Goal: Task Accomplishment & Management: Complete application form

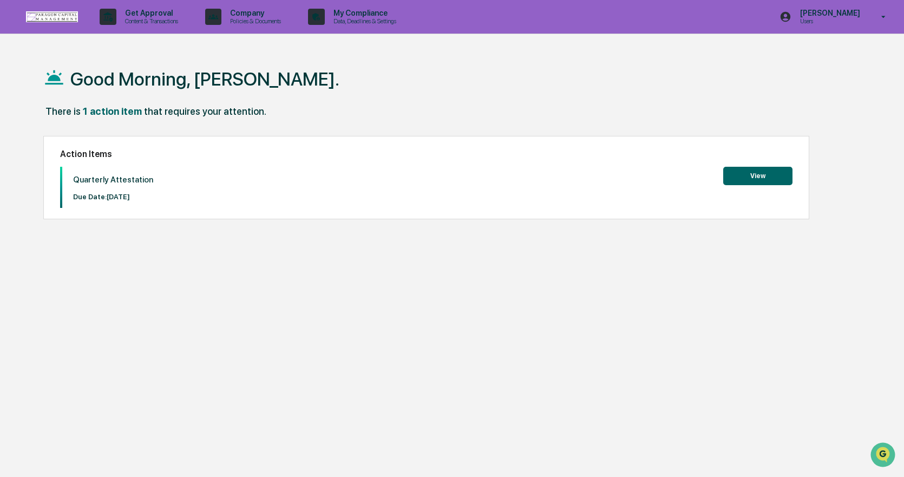
click at [758, 172] on button "View" at bounding box center [757, 176] width 69 height 18
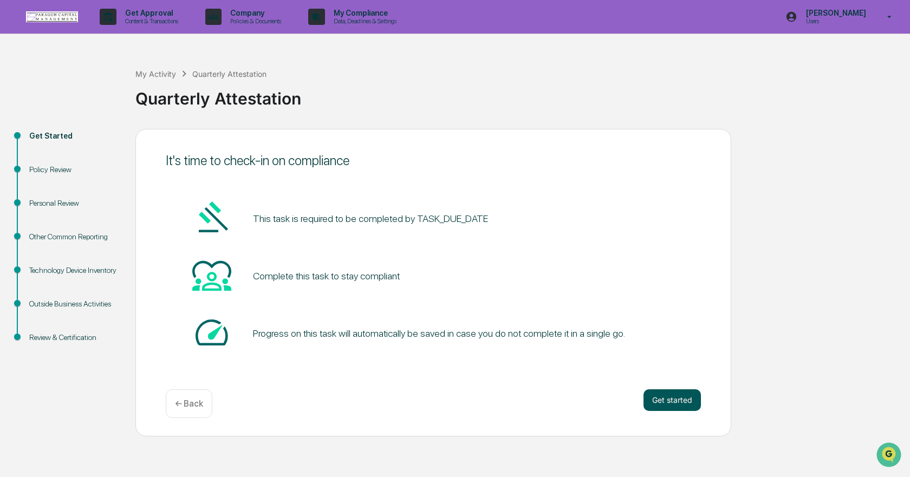
click at [668, 395] on button "Get started" at bounding box center [671, 400] width 57 height 22
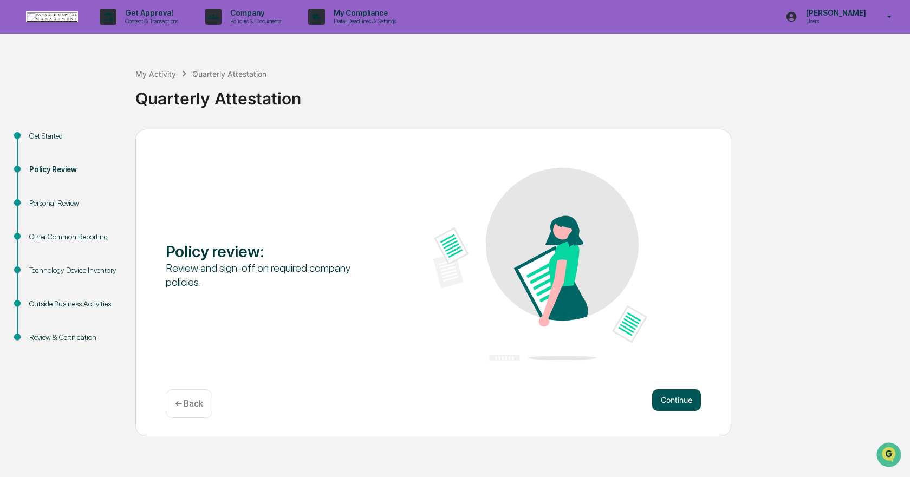
click at [668, 397] on button "Continue" at bounding box center [676, 400] width 49 height 22
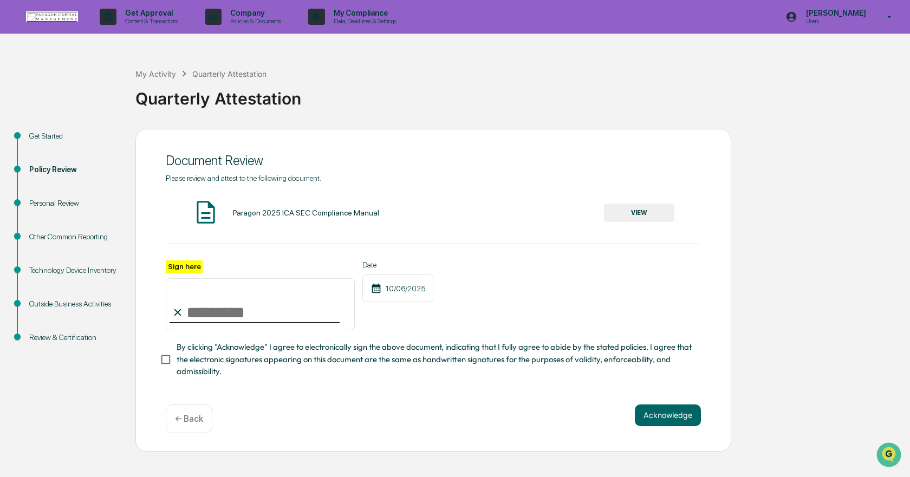
click at [646, 211] on button "VIEW" at bounding box center [639, 213] width 70 height 18
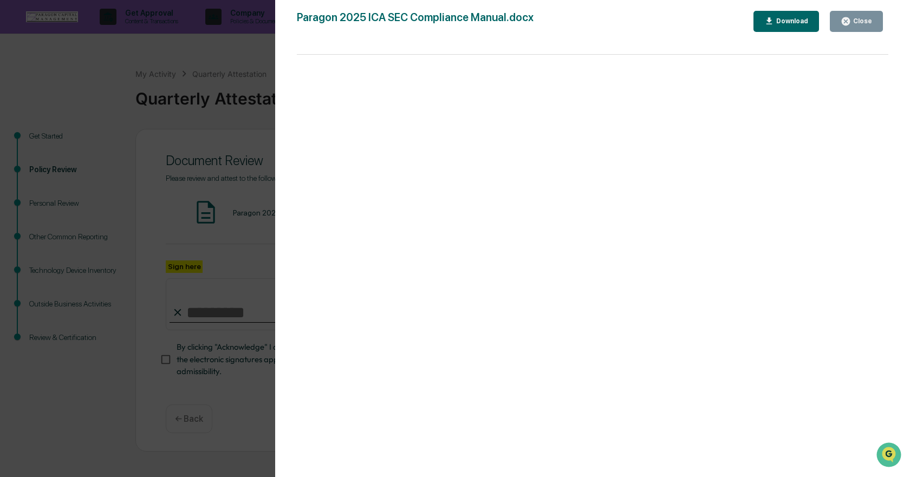
click at [802, 19] on div "Download" at bounding box center [791, 21] width 34 height 8
click at [856, 18] on div "Close" at bounding box center [861, 21] width 21 height 8
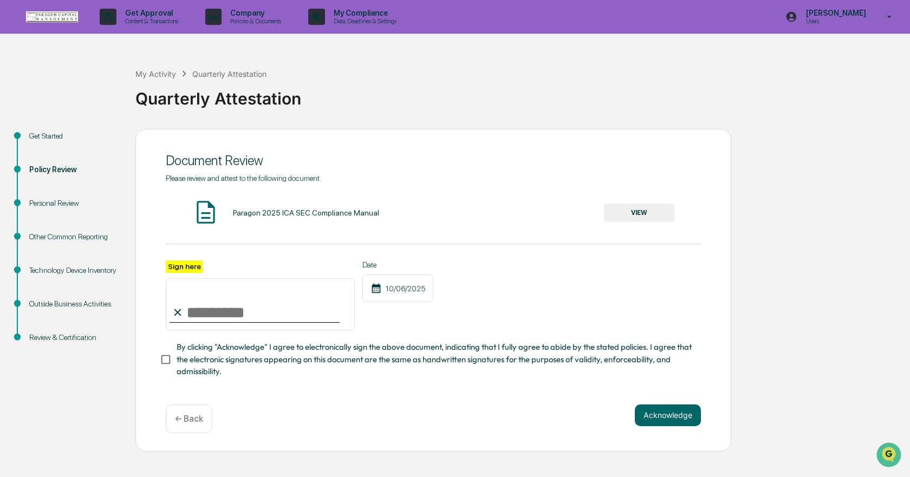
click at [210, 313] on input "Sign here" at bounding box center [260, 304] width 189 height 52
type input "**********"
click at [503, 260] on div "**********" at bounding box center [433, 295] width 535 height 70
click at [662, 418] on button "Acknowledge" at bounding box center [668, 415] width 66 height 22
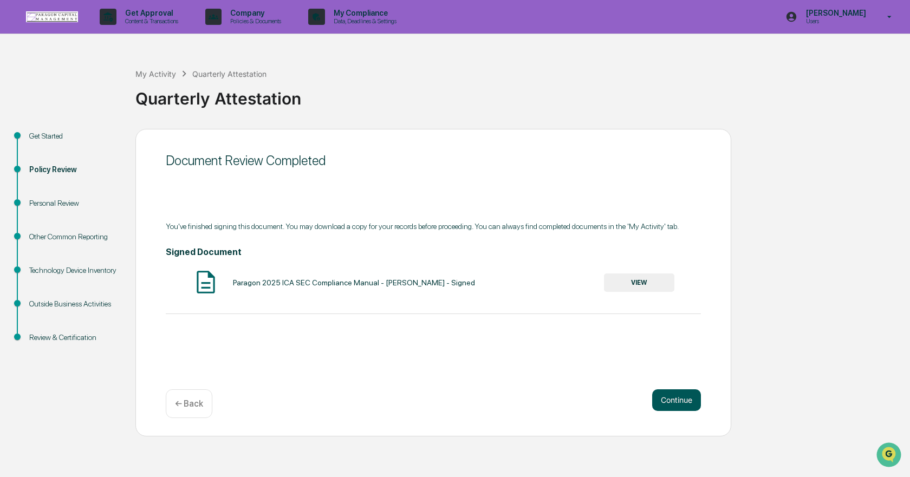
click at [666, 396] on button "Continue" at bounding box center [676, 400] width 49 height 22
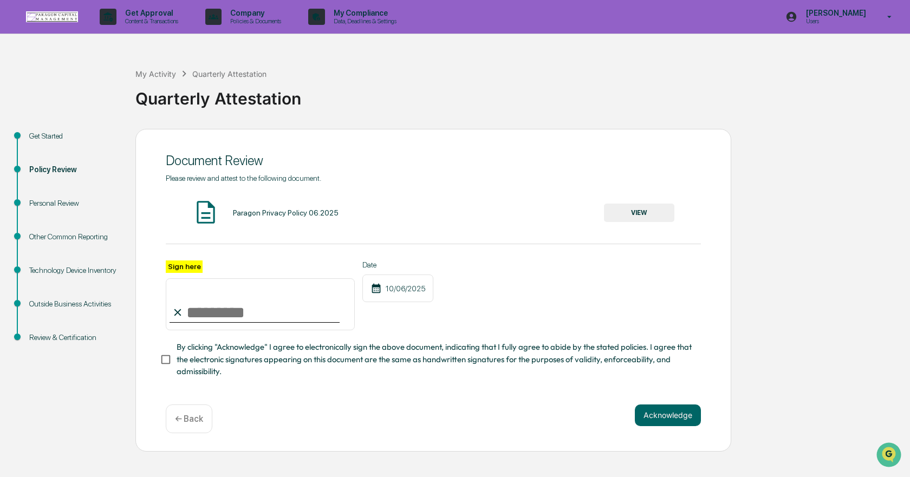
click at [633, 214] on button "VIEW" at bounding box center [639, 213] width 70 height 18
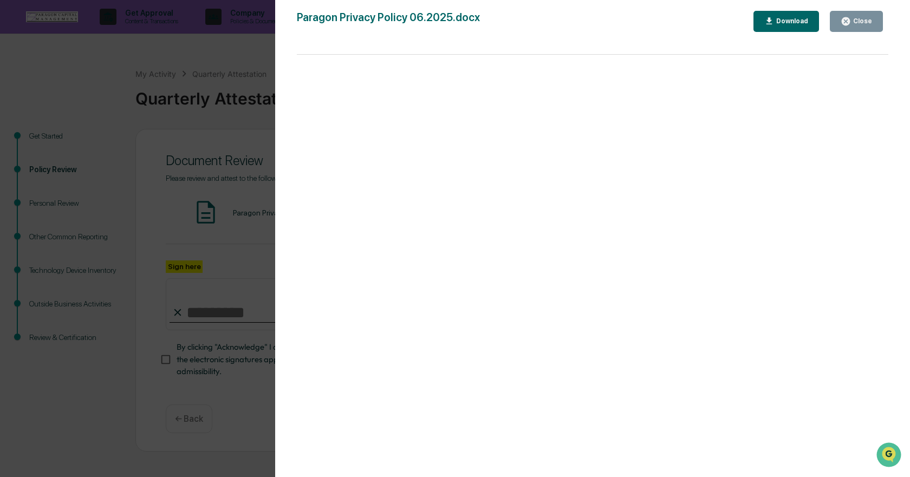
click at [780, 22] on div "Download" at bounding box center [791, 21] width 34 height 8
click at [856, 22] on div "Close" at bounding box center [861, 21] width 21 height 8
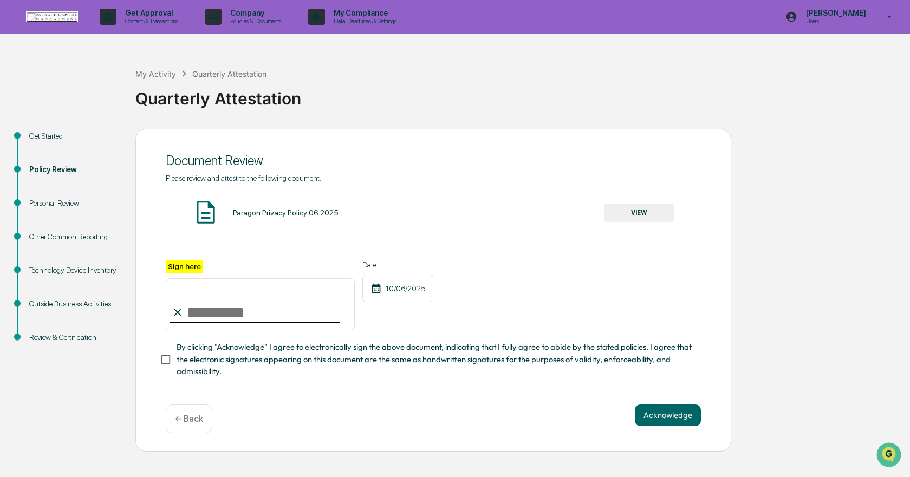
click at [241, 306] on input "Sign here" at bounding box center [260, 304] width 189 height 52
type input "**********"
click at [560, 266] on div "**********" at bounding box center [433, 295] width 535 height 70
click at [673, 416] on button "Acknowledge" at bounding box center [668, 415] width 66 height 22
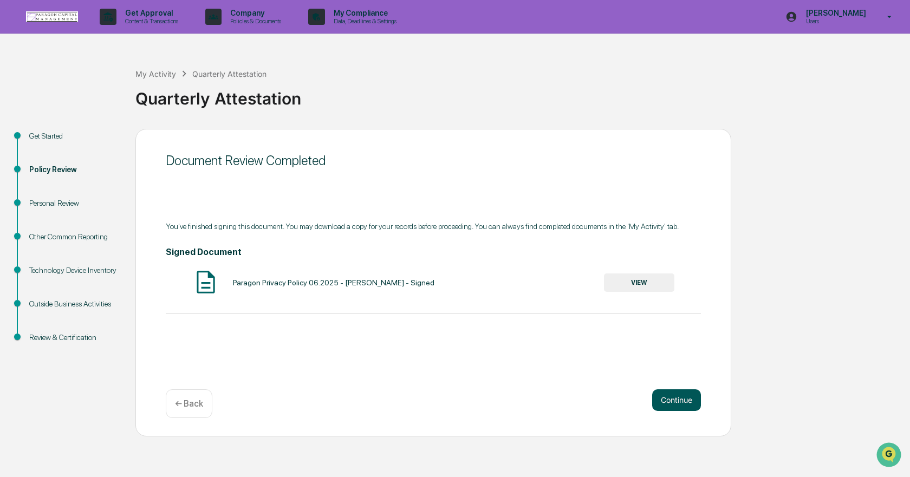
click at [671, 398] on button "Continue" at bounding box center [676, 400] width 49 height 22
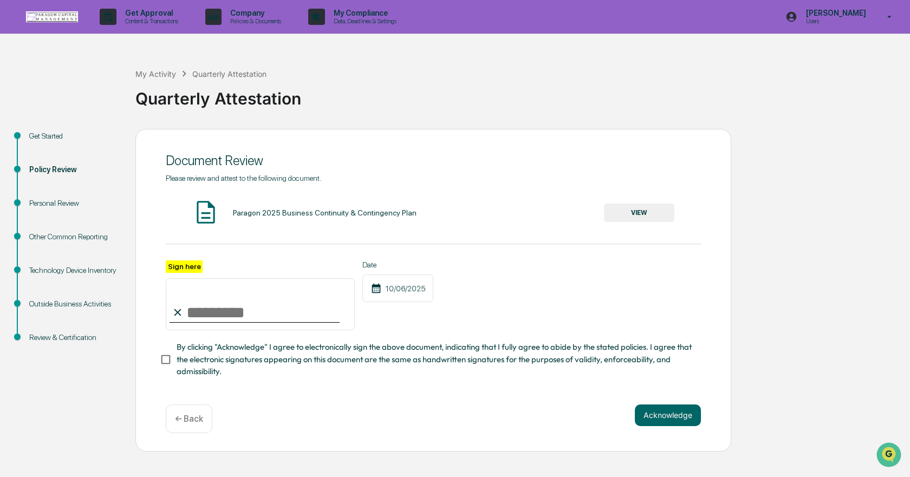
click at [250, 313] on input "Sign here" at bounding box center [260, 304] width 189 height 52
type input "**********"
click at [576, 252] on div "**********" at bounding box center [433, 276] width 535 height 204
click at [671, 420] on button "Acknowledge" at bounding box center [668, 415] width 66 height 22
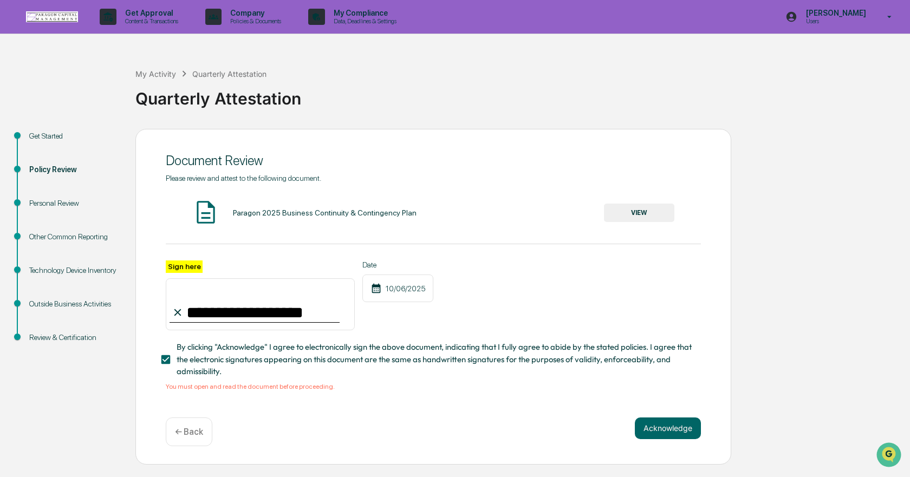
click at [641, 210] on button "VIEW" at bounding box center [639, 213] width 70 height 18
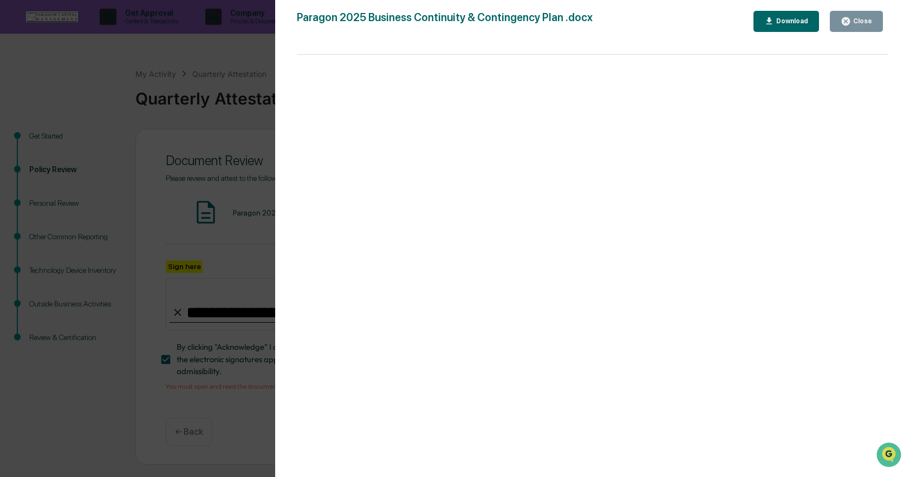
click at [803, 15] on button "Download" at bounding box center [786, 21] width 66 height 21
click at [860, 18] on div "Close" at bounding box center [861, 21] width 21 height 8
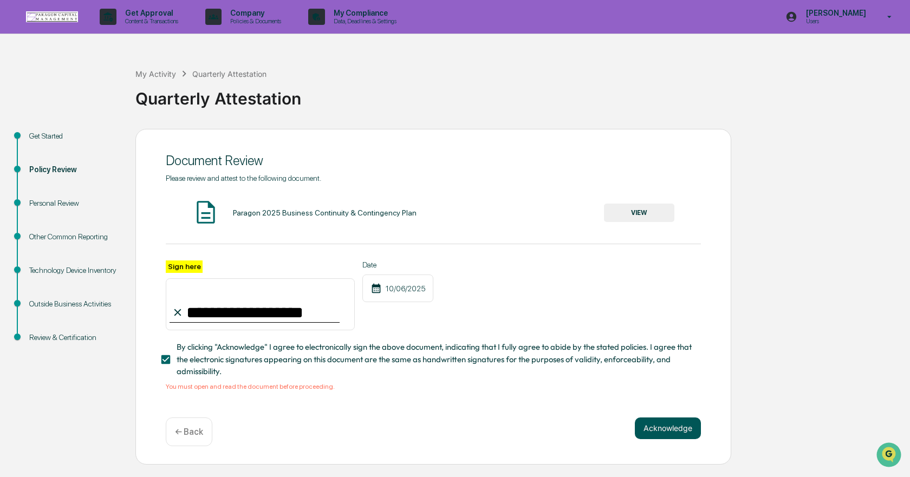
click at [659, 429] on button "Acknowledge" at bounding box center [668, 428] width 66 height 22
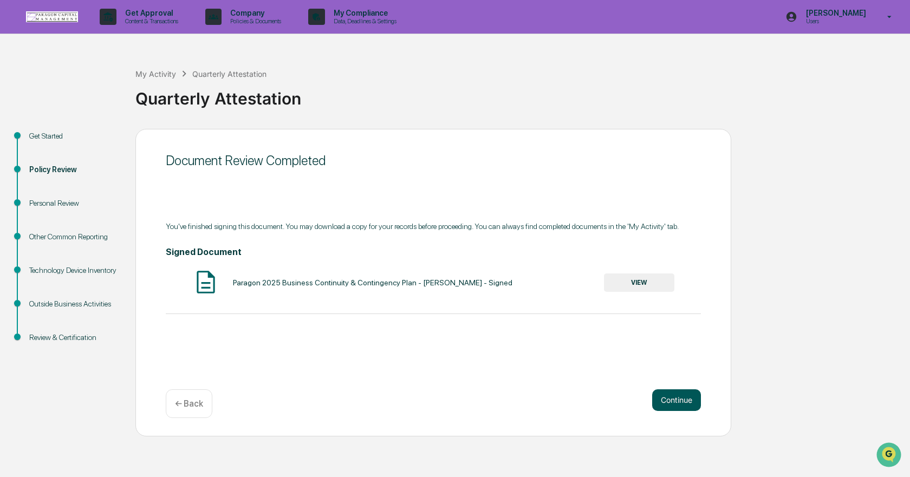
click at [668, 396] on button "Continue" at bounding box center [676, 400] width 49 height 22
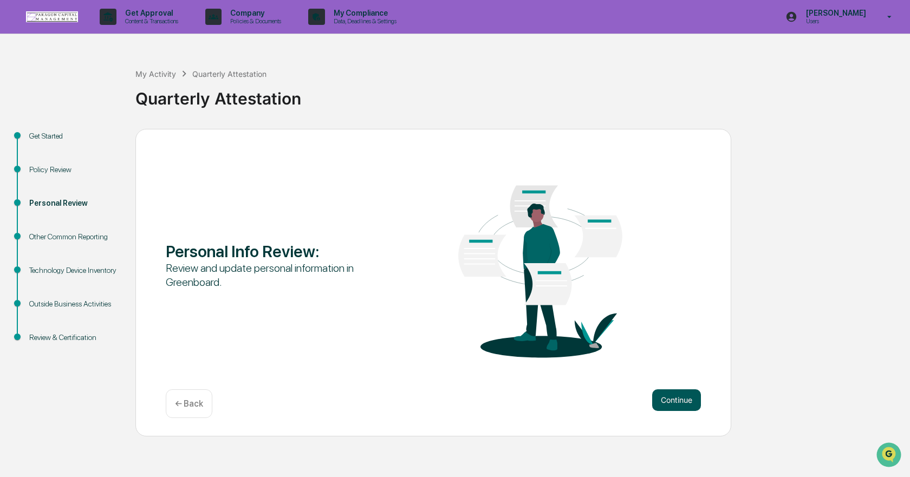
click at [677, 397] on button "Continue" at bounding box center [676, 400] width 49 height 22
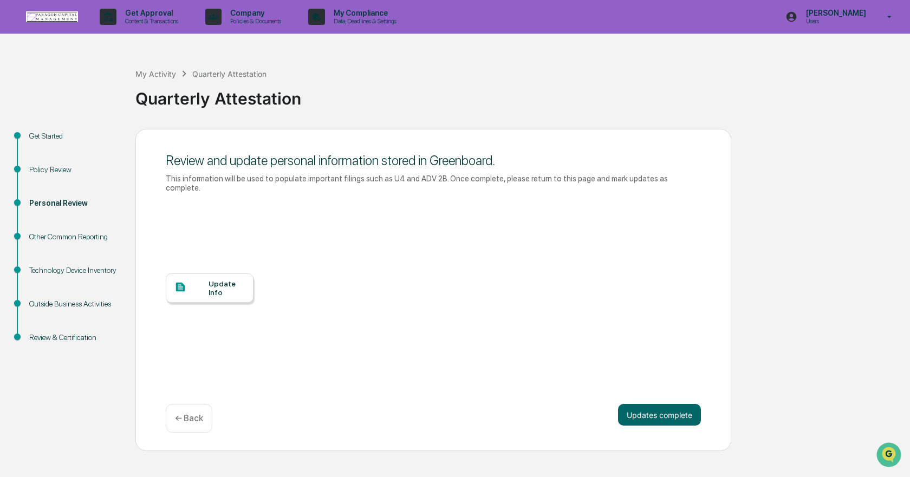
click at [215, 280] on div "Update Info" at bounding box center [226, 287] width 36 height 17
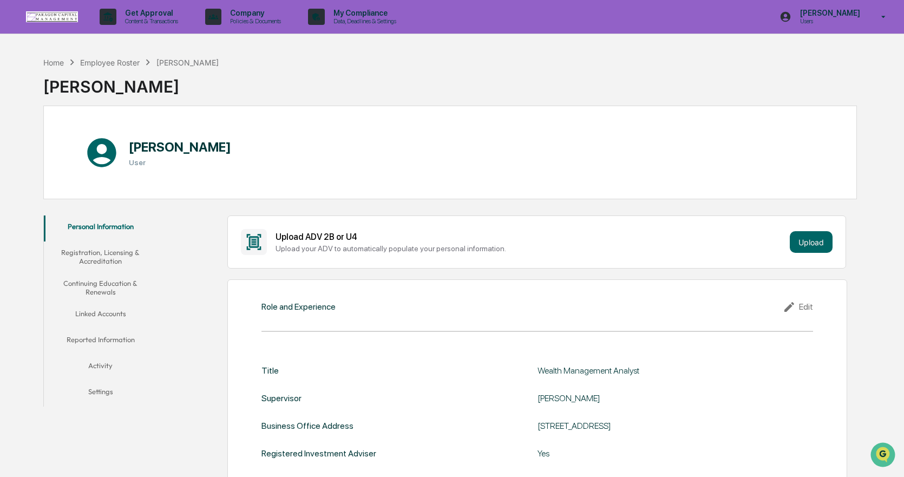
click at [97, 254] on button "Registration, Licensing & Accreditation" at bounding box center [100, 257] width 113 height 31
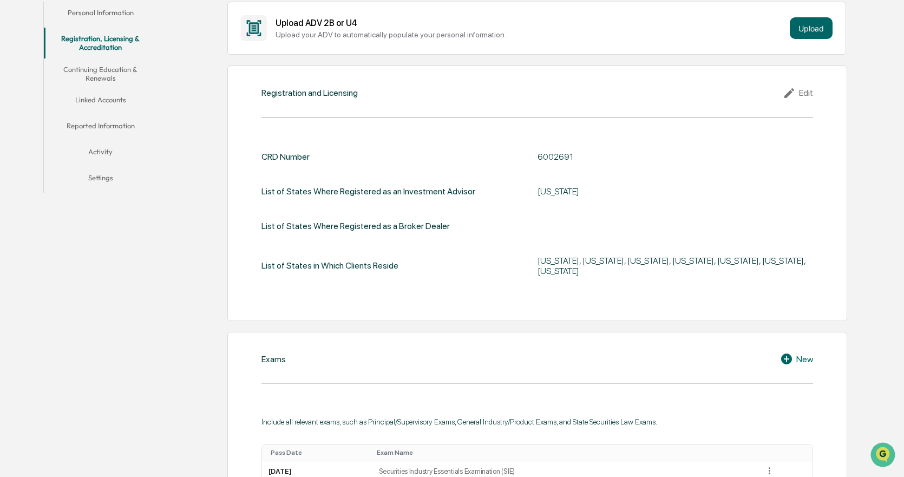
scroll to position [73, 0]
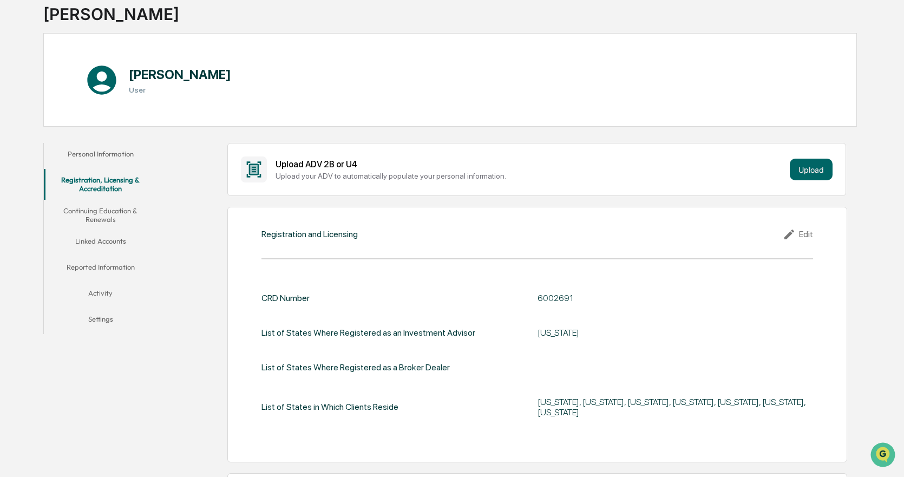
click at [103, 217] on button "Continuing Education & Renewals" at bounding box center [100, 215] width 113 height 31
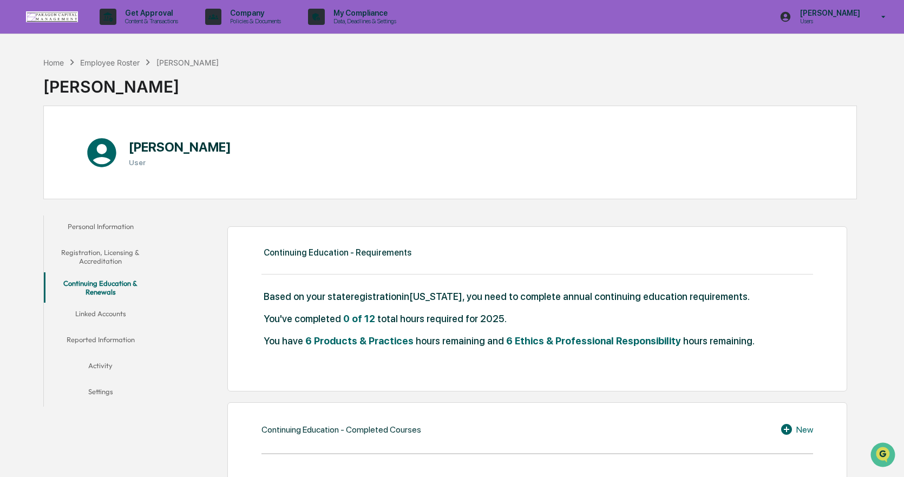
click at [105, 314] on button "Linked Accounts" at bounding box center [100, 316] width 113 height 26
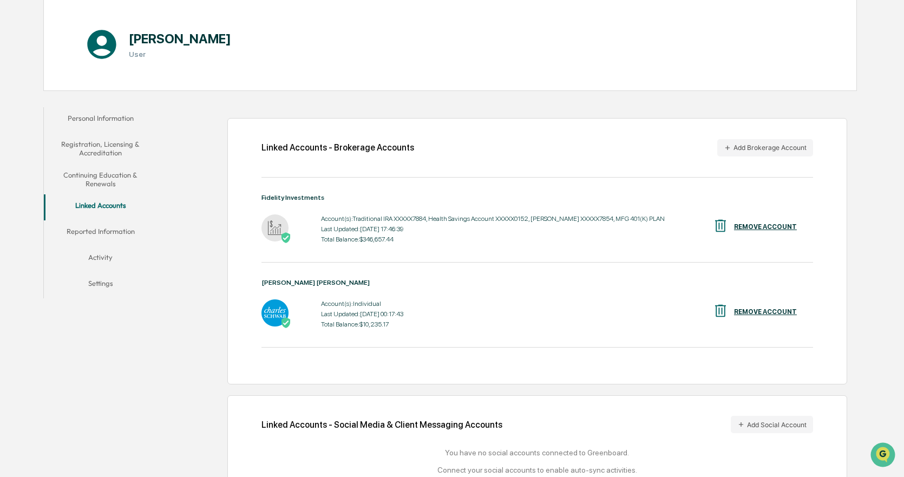
scroll to position [142, 0]
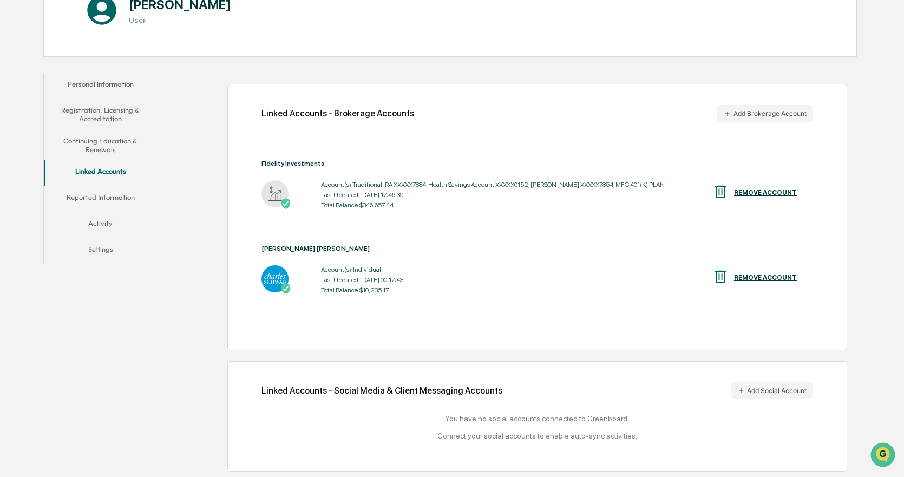
click at [109, 195] on button "Reported Information" at bounding box center [100, 199] width 113 height 26
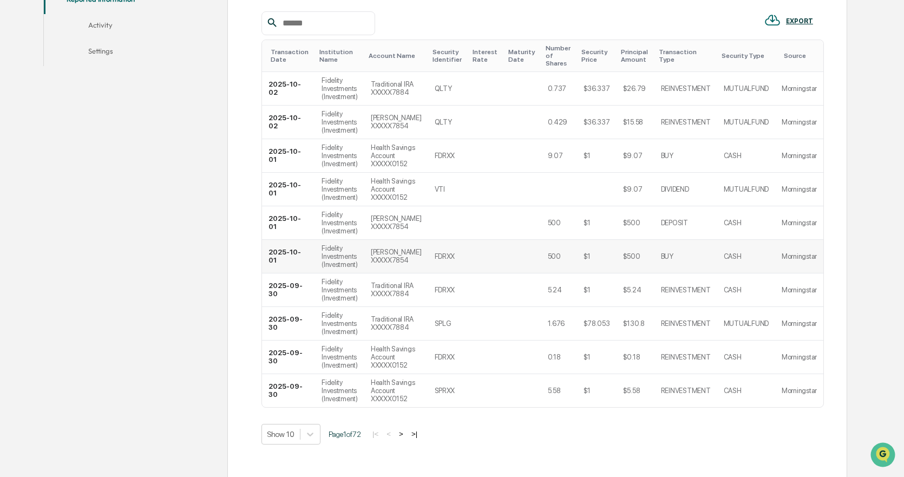
scroll to position [359, 0]
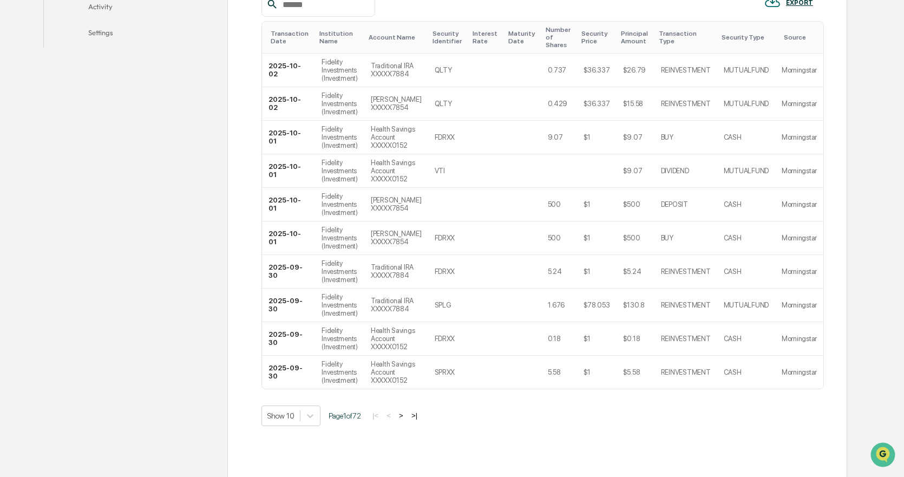
click at [406, 411] on button ">" at bounding box center [401, 415] width 11 height 9
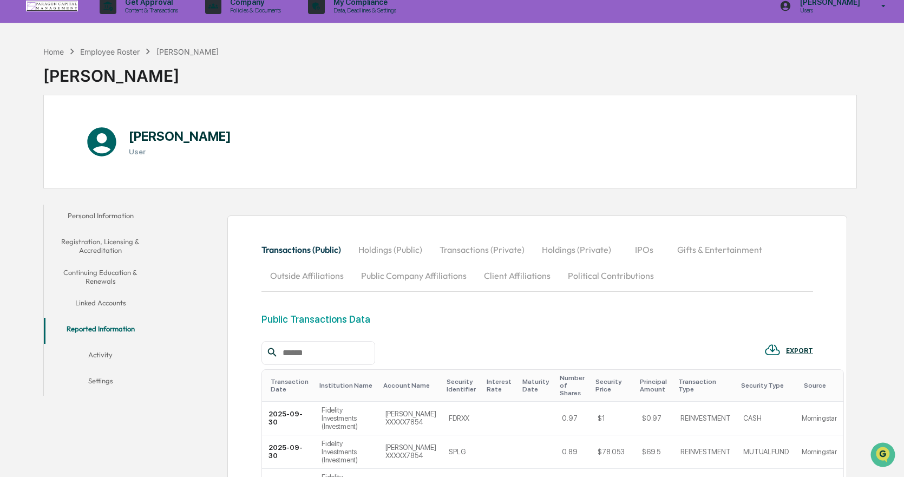
scroll to position [0, 0]
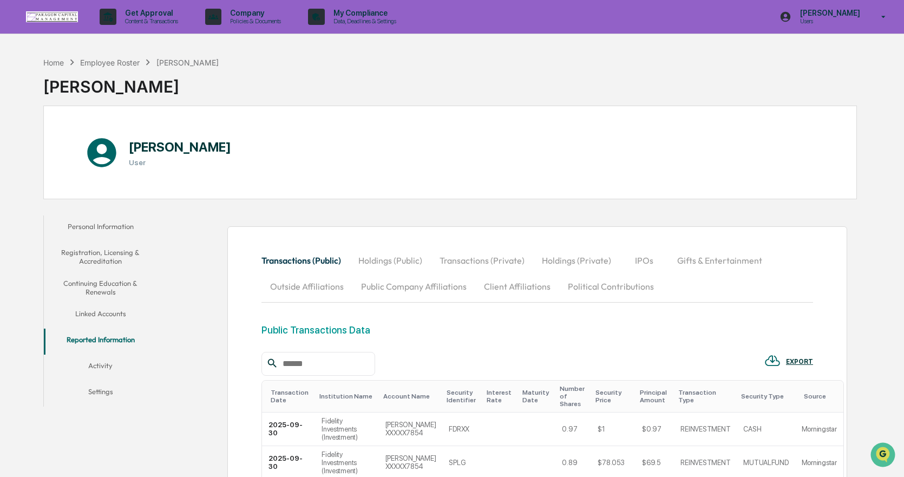
click at [94, 367] on button "Activity" at bounding box center [100, 368] width 113 height 26
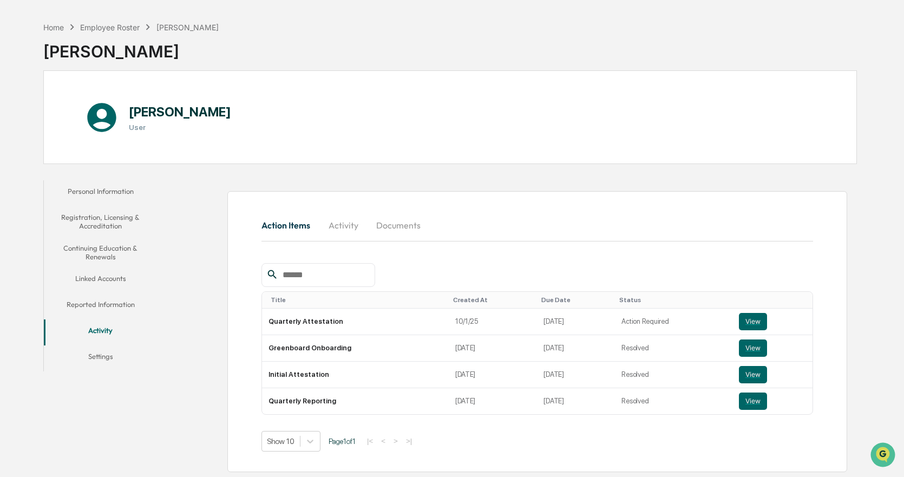
scroll to position [51, 0]
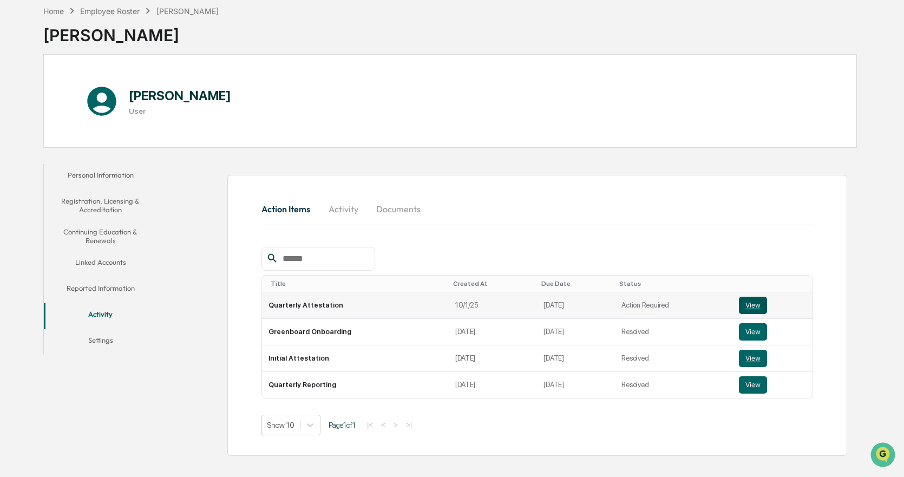
click at [744, 304] on button "View" at bounding box center [753, 305] width 28 height 17
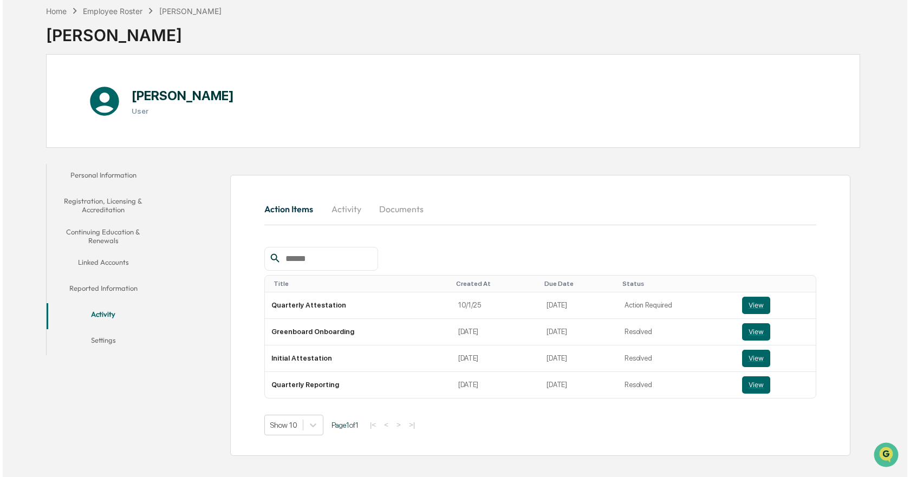
scroll to position [0, 0]
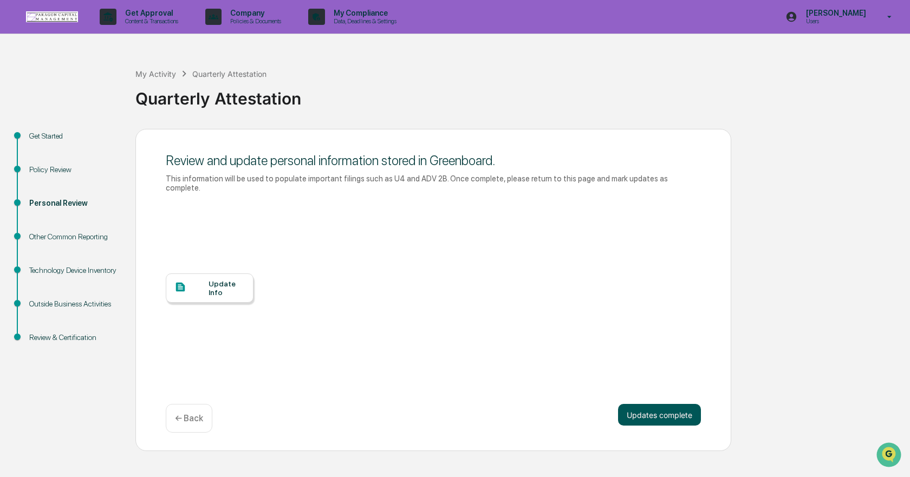
click at [650, 404] on button "Updates complete" at bounding box center [659, 415] width 83 height 22
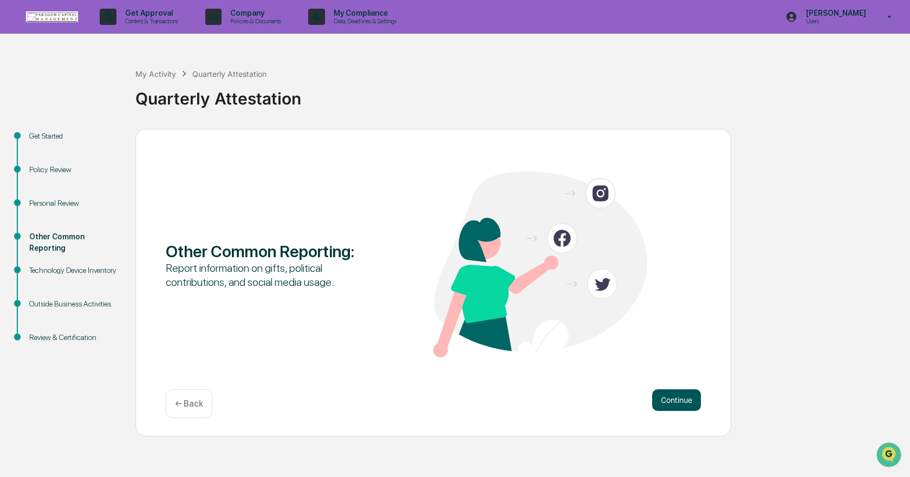
click at [673, 399] on button "Continue" at bounding box center [676, 400] width 49 height 22
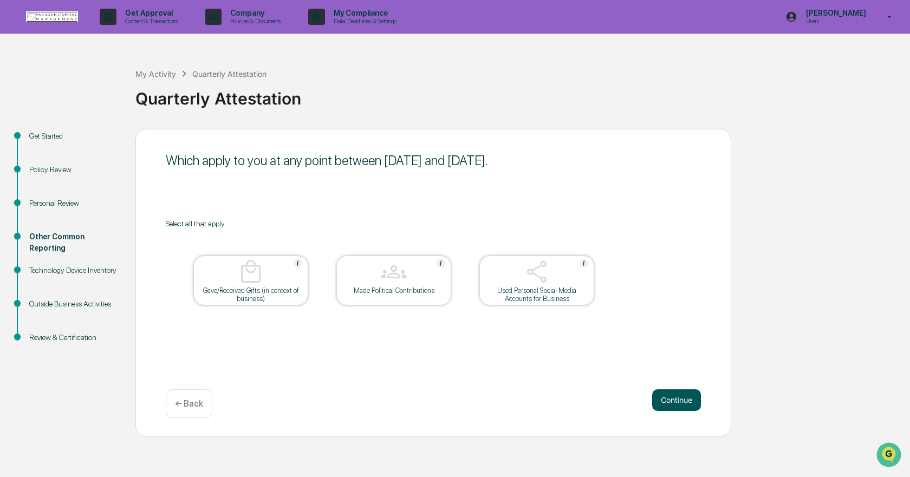
click at [675, 400] on button "Continue" at bounding box center [676, 400] width 49 height 22
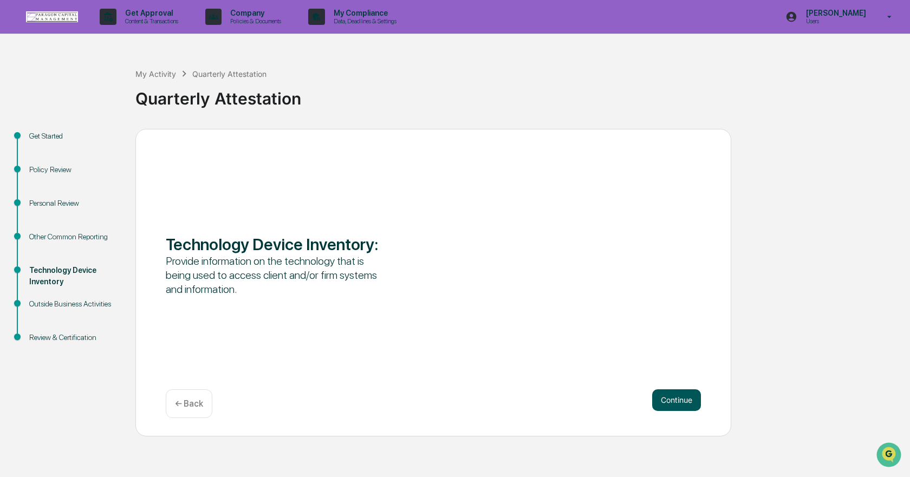
click at [668, 393] on button "Continue" at bounding box center [676, 400] width 49 height 22
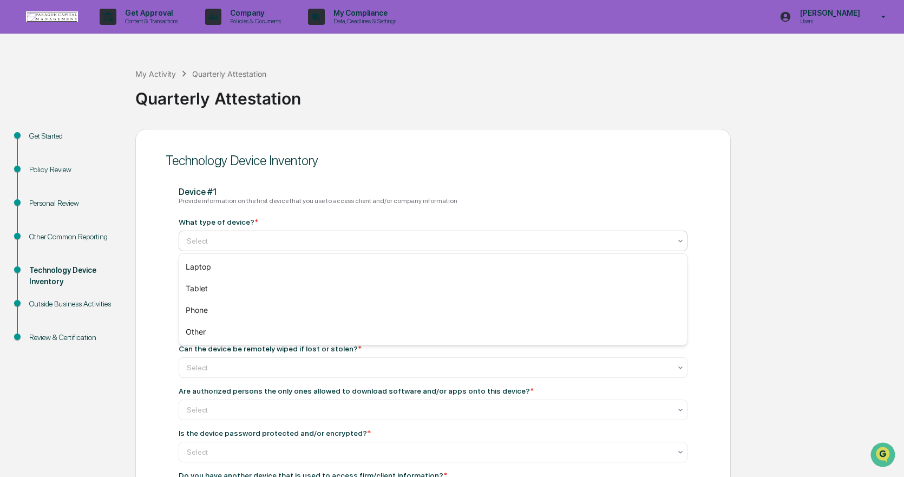
click at [242, 243] on div at bounding box center [429, 241] width 484 height 11
click at [219, 335] on div "Other" at bounding box center [433, 332] width 508 height 22
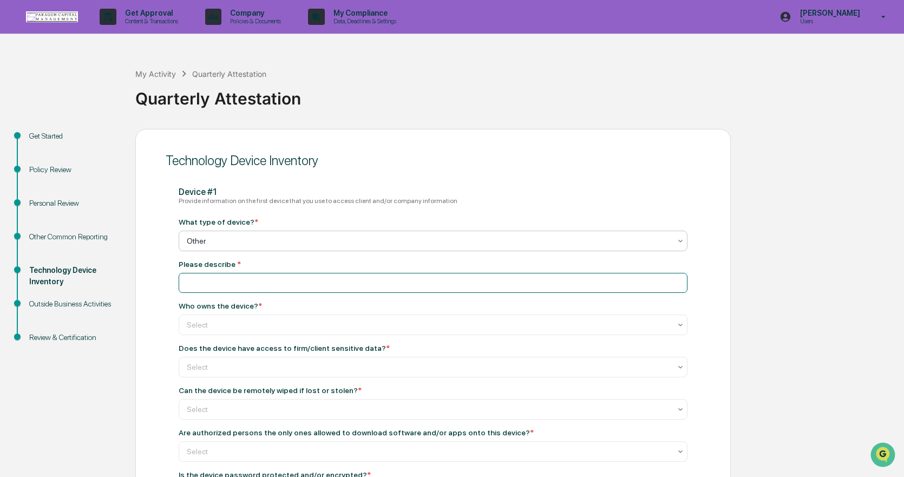
click at [217, 284] on input at bounding box center [433, 283] width 509 height 20
type input "*******"
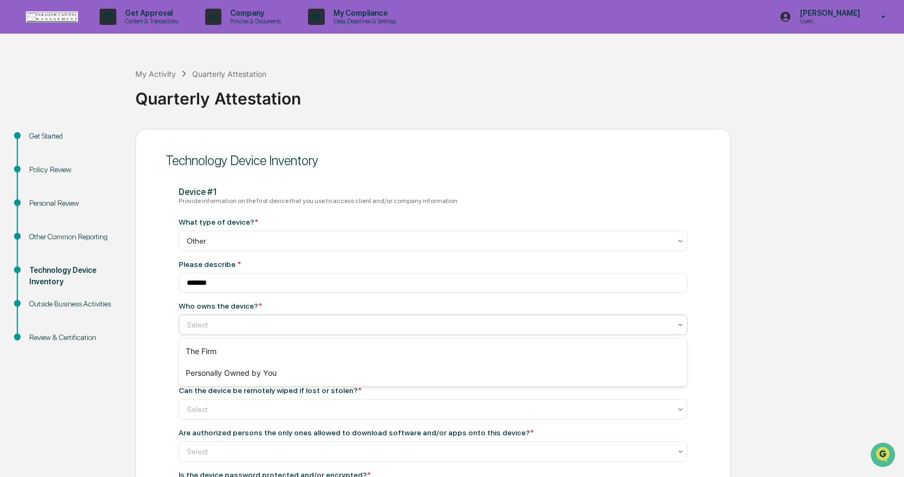
click at [217, 323] on div at bounding box center [429, 324] width 484 height 11
click at [232, 349] on div "The Firm" at bounding box center [433, 352] width 508 height 22
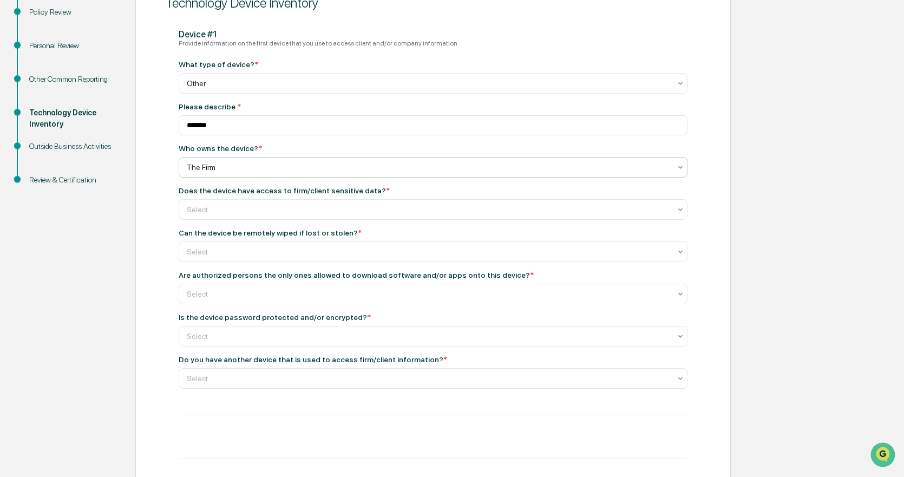
scroll to position [162, 0]
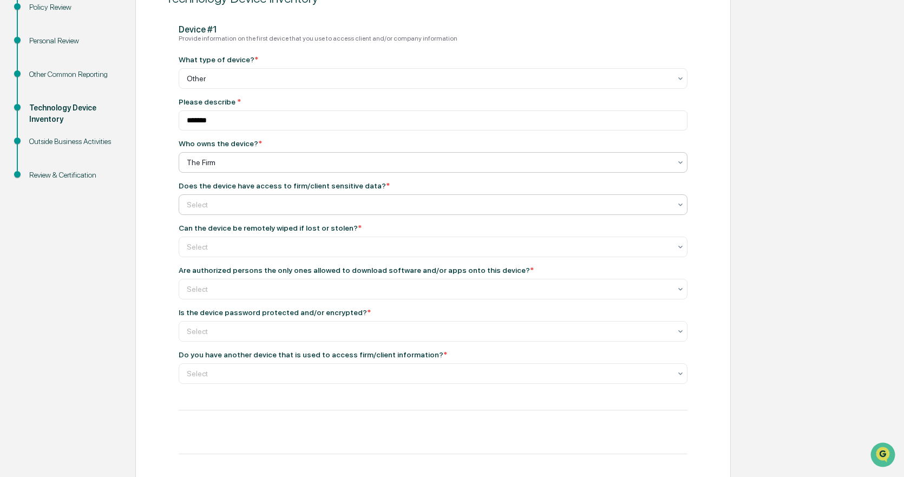
click at [231, 203] on div at bounding box center [429, 204] width 484 height 11
click at [208, 226] on div "Yes" at bounding box center [433, 231] width 508 height 22
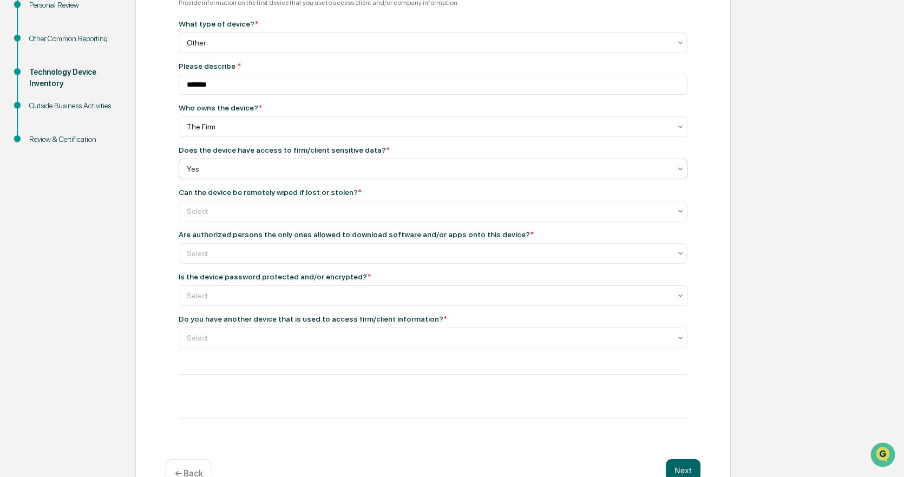
scroll to position [217, 0]
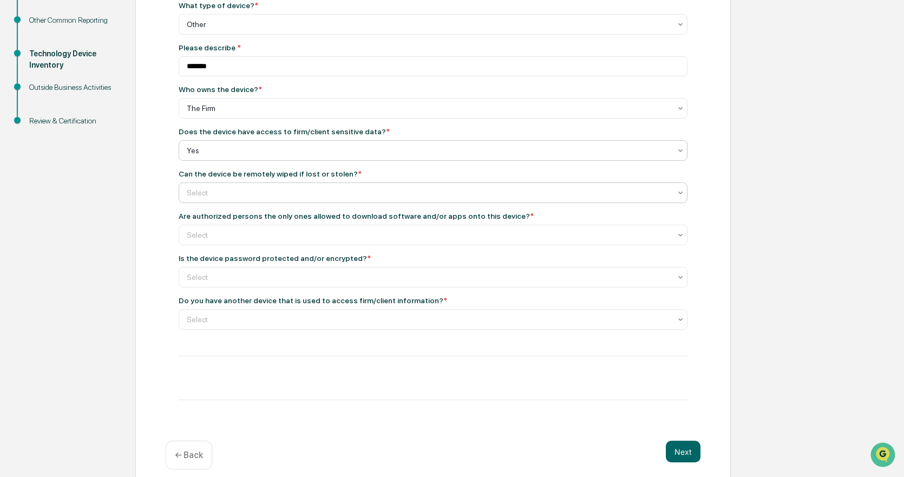
click at [235, 195] on div at bounding box center [429, 192] width 484 height 11
click at [236, 221] on div "Yes" at bounding box center [433, 219] width 508 height 22
click at [254, 239] on div at bounding box center [429, 235] width 484 height 11
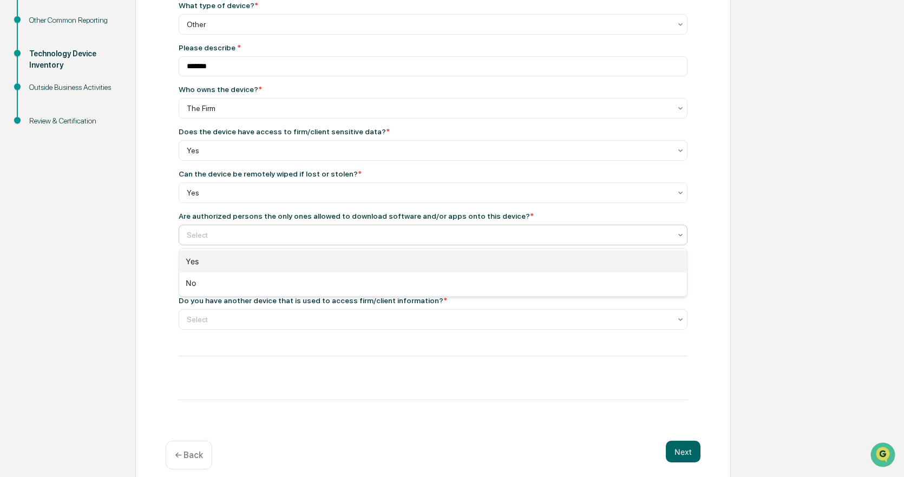
click at [243, 259] on div "Yes" at bounding box center [433, 262] width 508 height 22
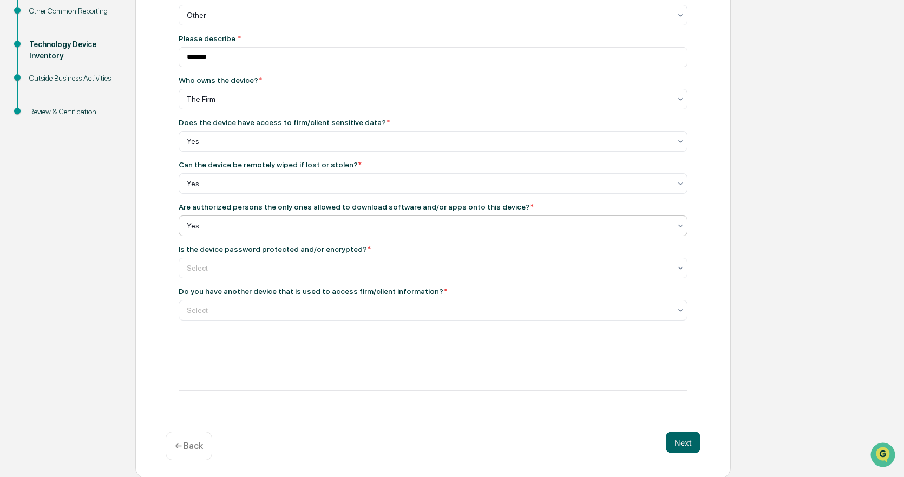
scroll to position [228, 0]
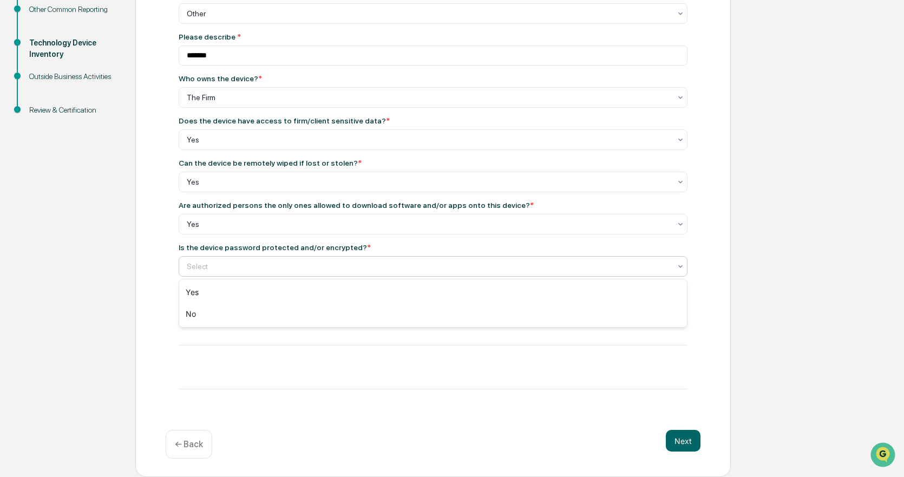
click at [236, 266] on div at bounding box center [429, 266] width 484 height 11
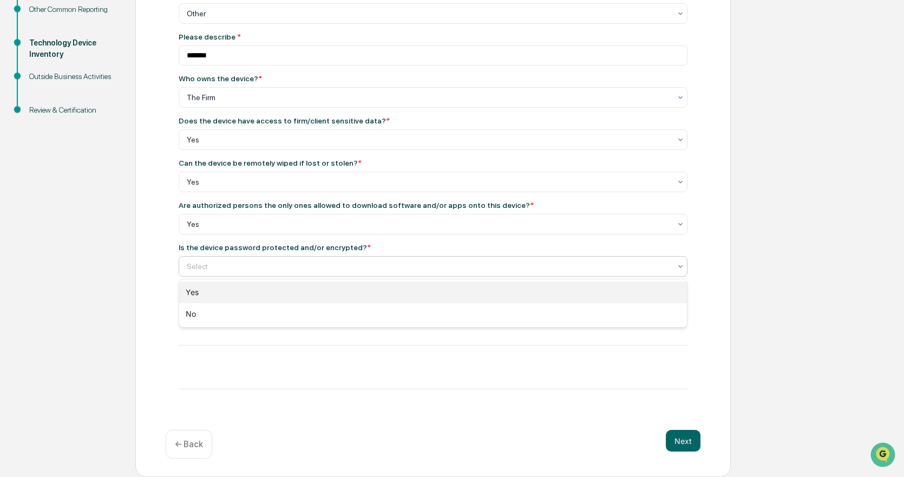
click at [220, 291] on div "Yes" at bounding box center [433, 293] width 508 height 22
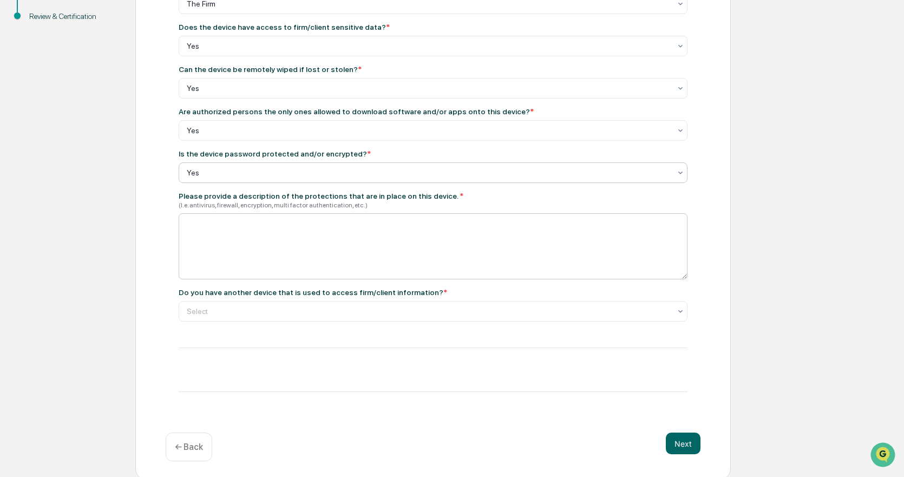
scroll to position [324, 0]
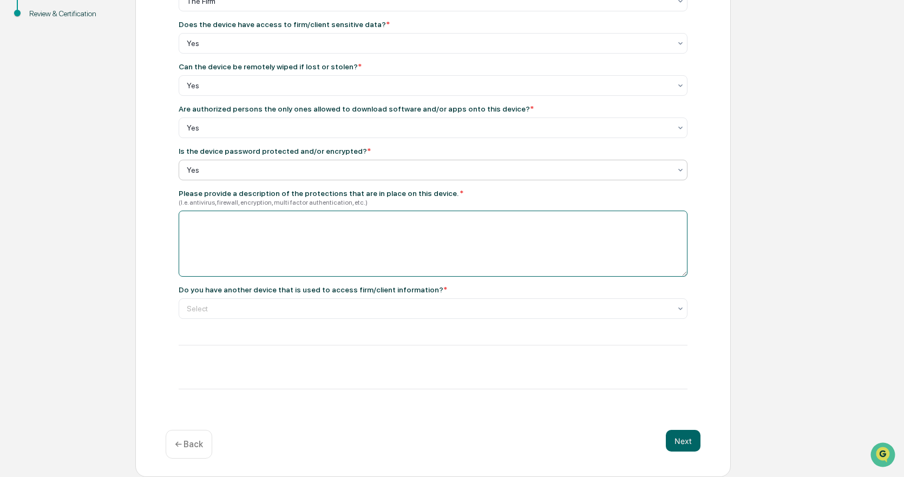
click at [280, 222] on textarea at bounding box center [433, 244] width 509 height 66
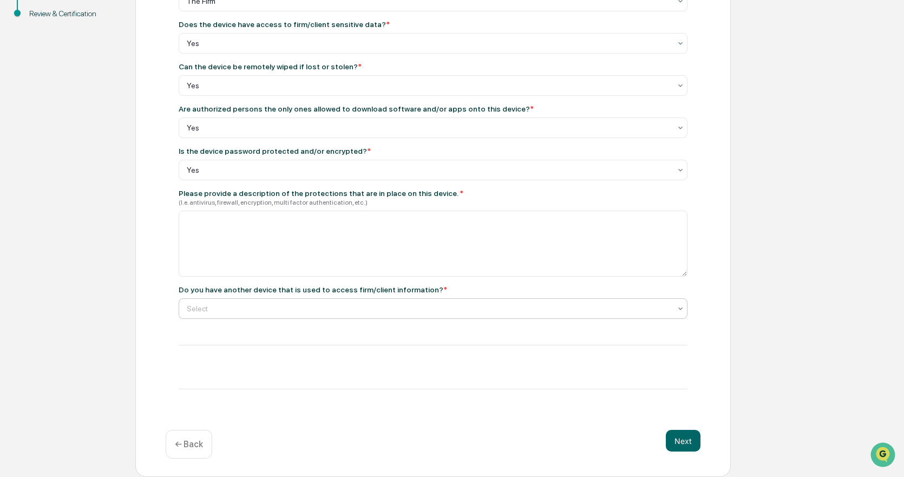
click at [288, 309] on div at bounding box center [429, 308] width 484 height 11
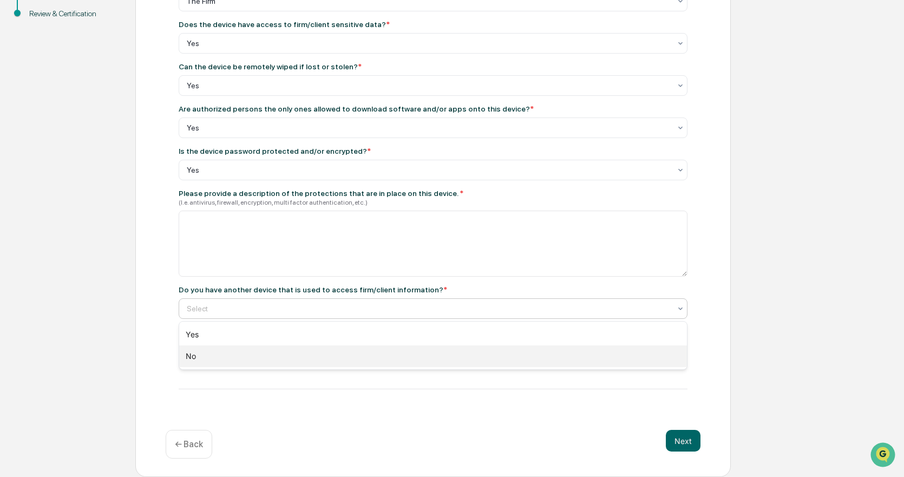
click at [237, 358] on div "No" at bounding box center [433, 356] width 508 height 22
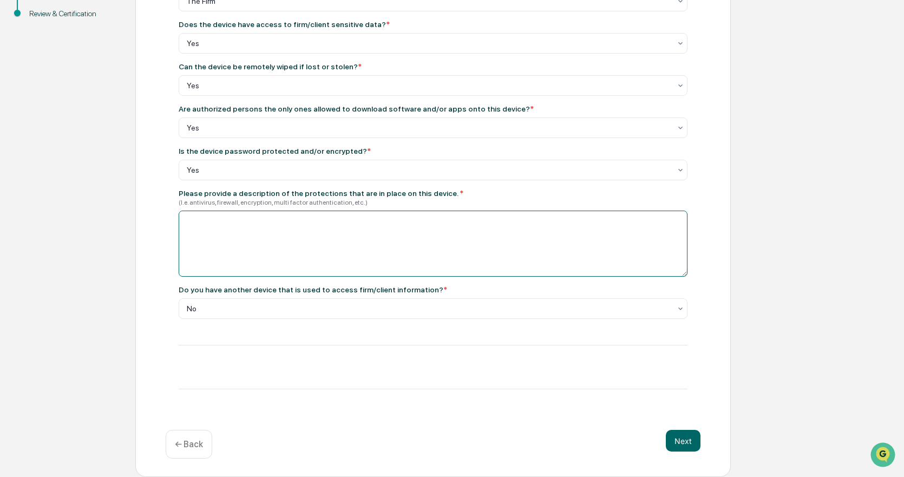
click at [242, 224] on textarea at bounding box center [433, 244] width 509 height 66
type textarea "**********"
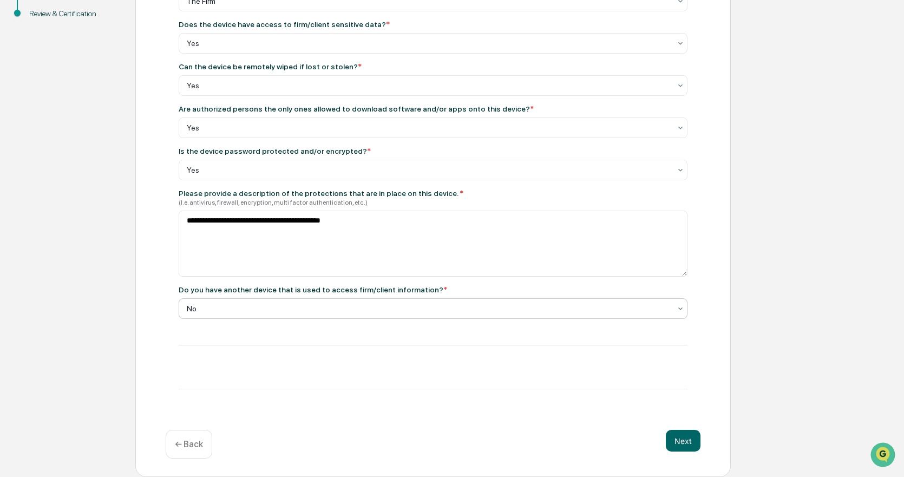
click at [234, 306] on div at bounding box center [429, 308] width 484 height 11
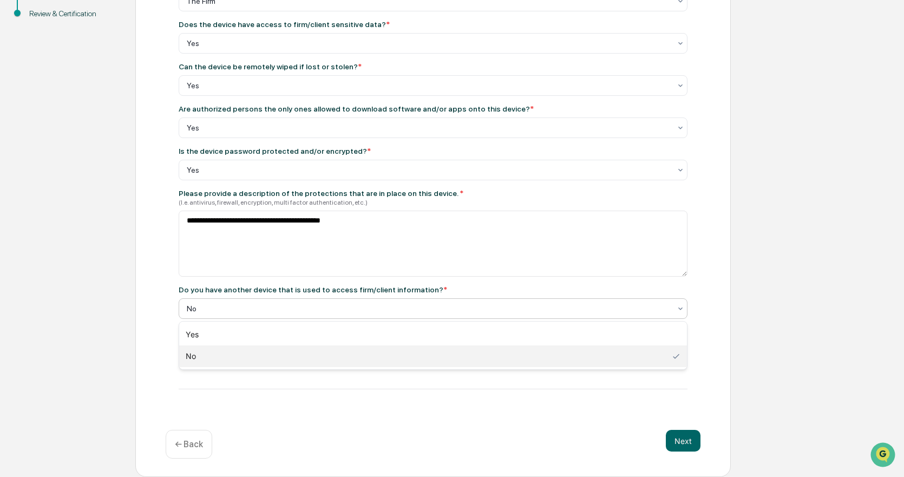
click at [233, 354] on div "No" at bounding box center [433, 356] width 508 height 22
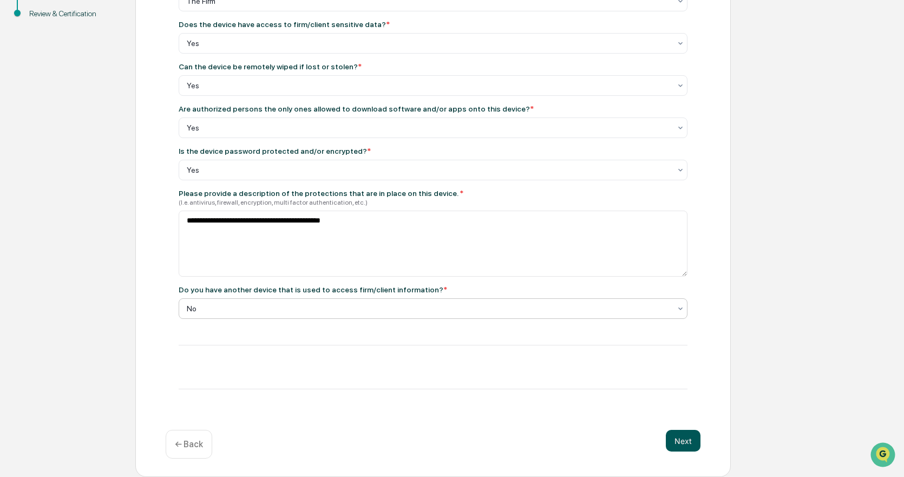
click at [686, 439] on button "Next" at bounding box center [683, 441] width 35 height 22
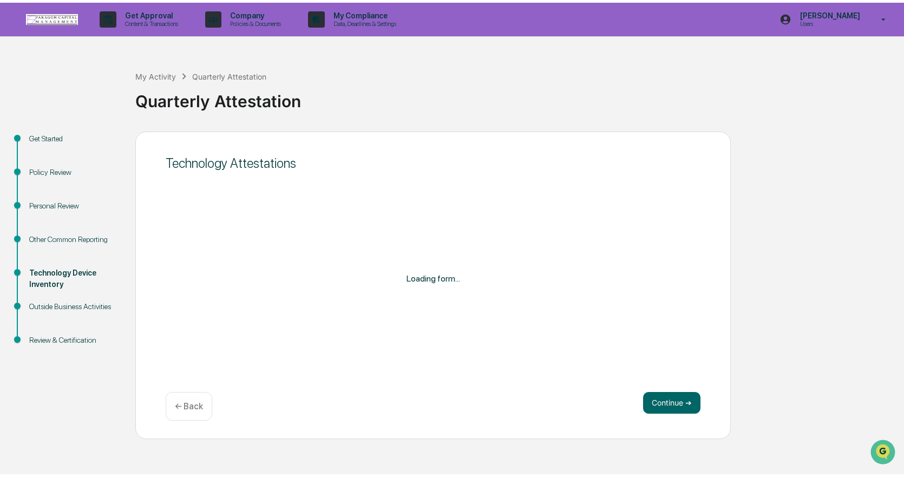
scroll to position [0, 0]
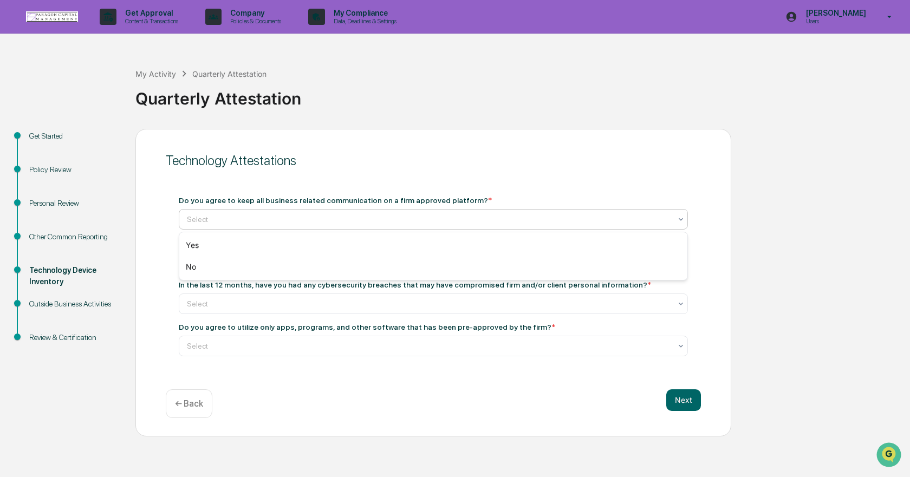
click at [245, 219] on div at bounding box center [429, 219] width 484 height 11
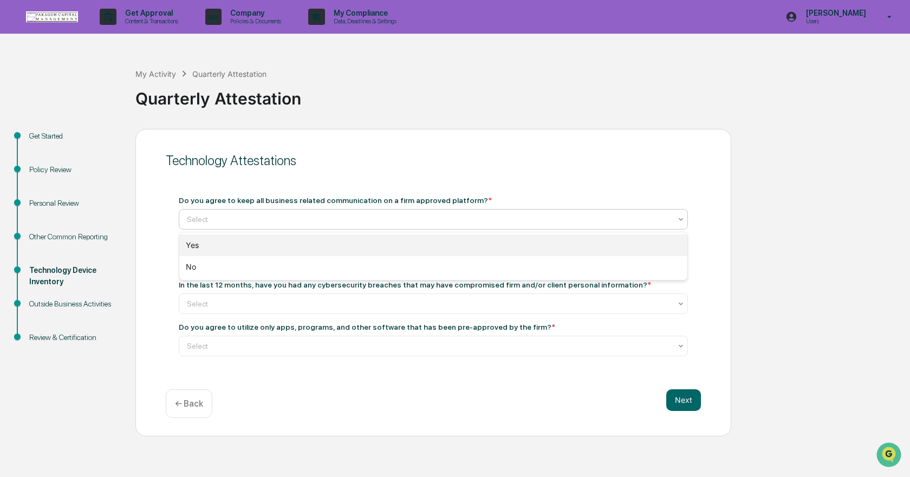
click at [230, 238] on div "Yes" at bounding box center [433, 245] width 508 height 22
click at [228, 260] on div at bounding box center [429, 261] width 484 height 11
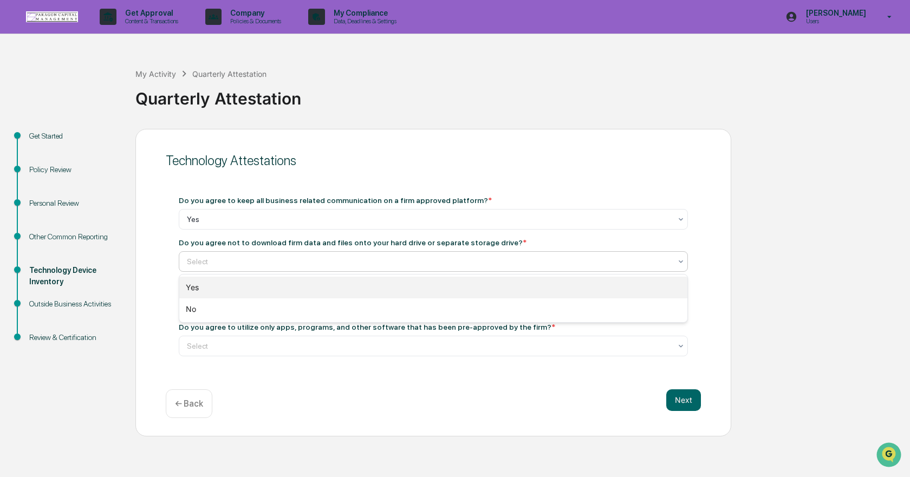
click at [219, 289] on div "Yes" at bounding box center [433, 288] width 508 height 22
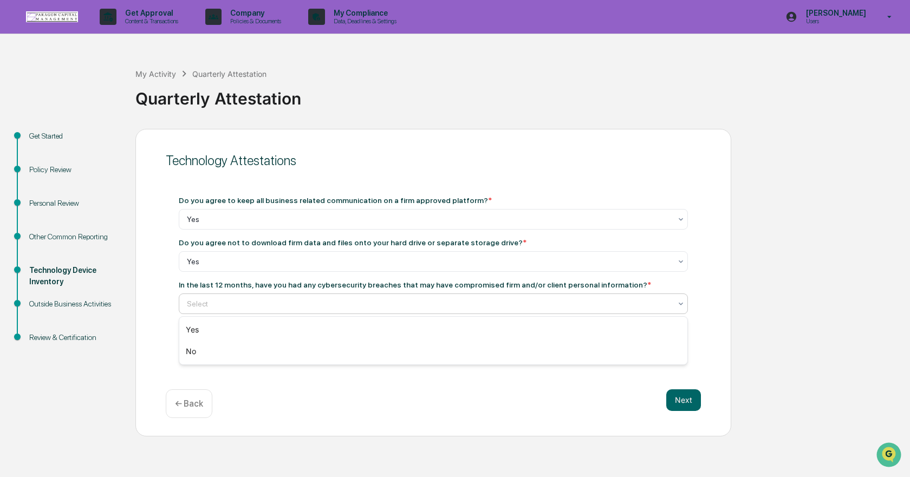
click at [222, 305] on div at bounding box center [429, 303] width 484 height 11
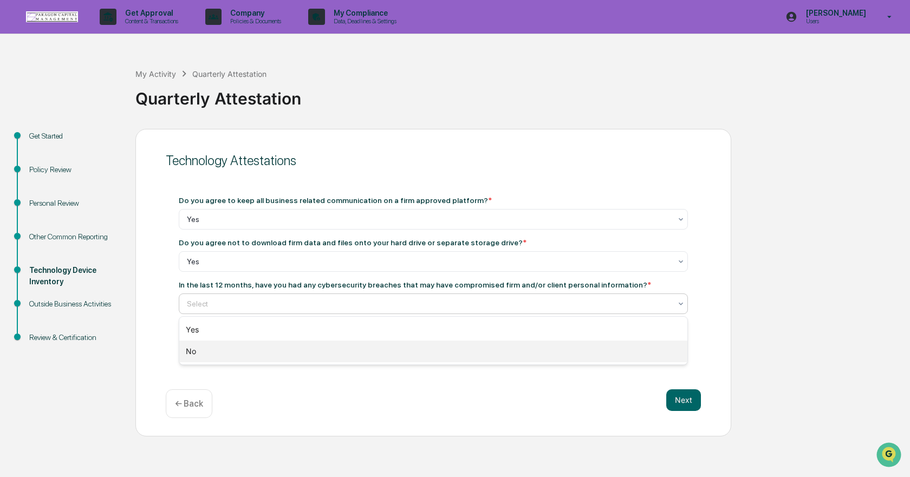
click at [206, 353] on div "No" at bounding box center [433, 352] width 508 height 22
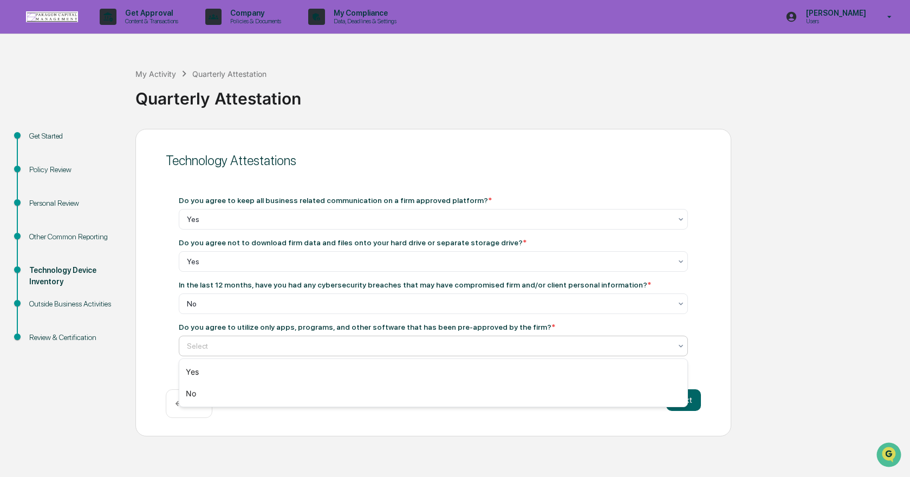
click at [247, 342] on div at bounding box center [429, 346] width 484 height 11
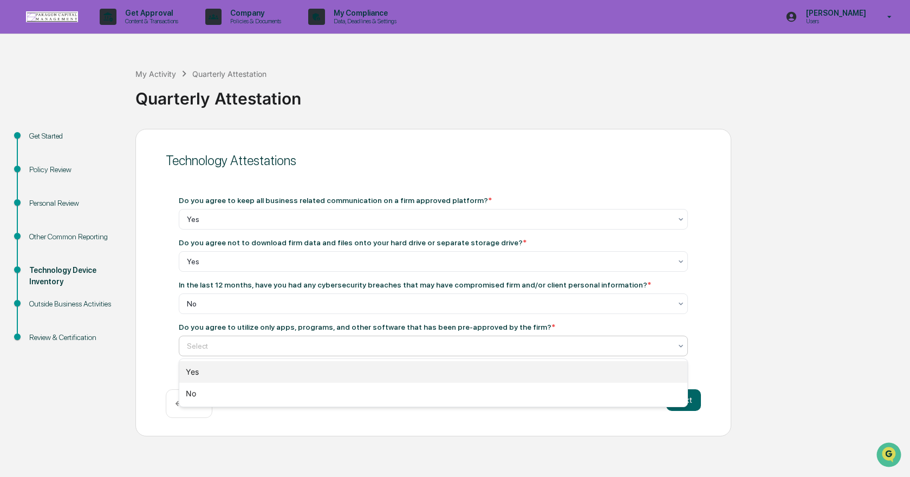
click at [243, 368] on div "Yes" at bounding box center [433, 372] width 508 height 22
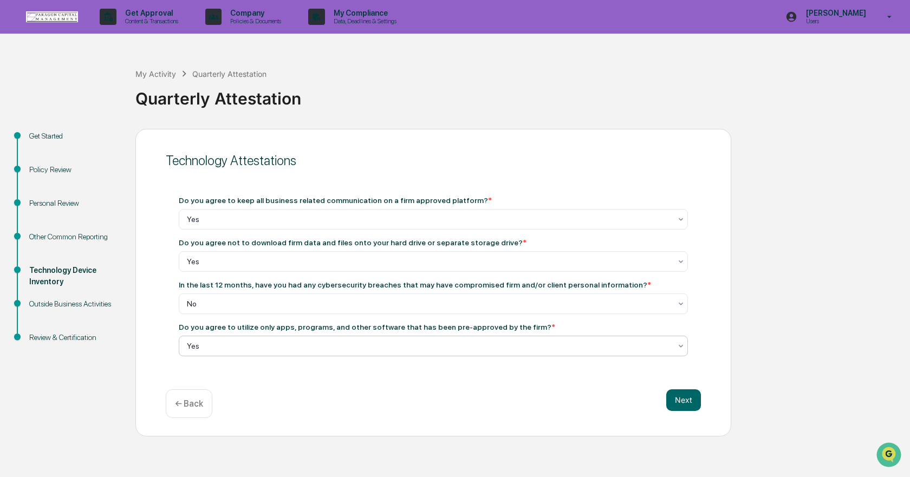
drag, startPoint x: 404, startPoint y: 367, endPoint x: 634, endPoint y: 402, distance: 232.9
click at [420, 369] on div "Technology Attestations Do you agree to keep all business related communication…" at bounding box center [433, 283] width 596 height 308
click at [687, 399] on button "Next" at bounding box center [683, 400] width 35 height 22
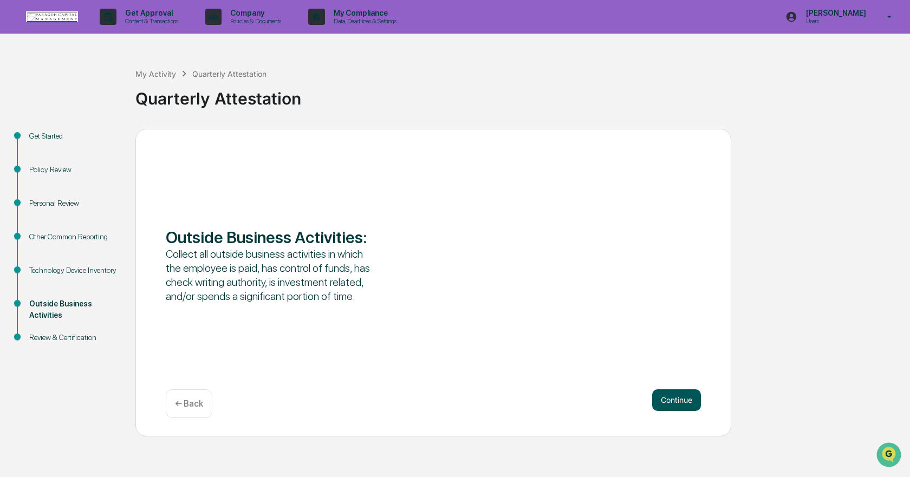
click at [673, 403] on button "Continue" at bounding box center [676, 400] width 49 height 22
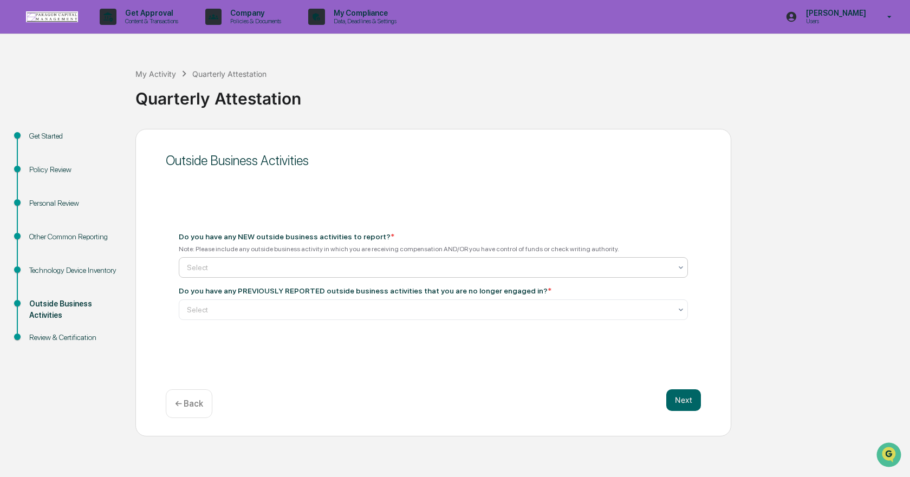
click at [246, 271] on div at bounding box center [429, 267] width 484 height 11
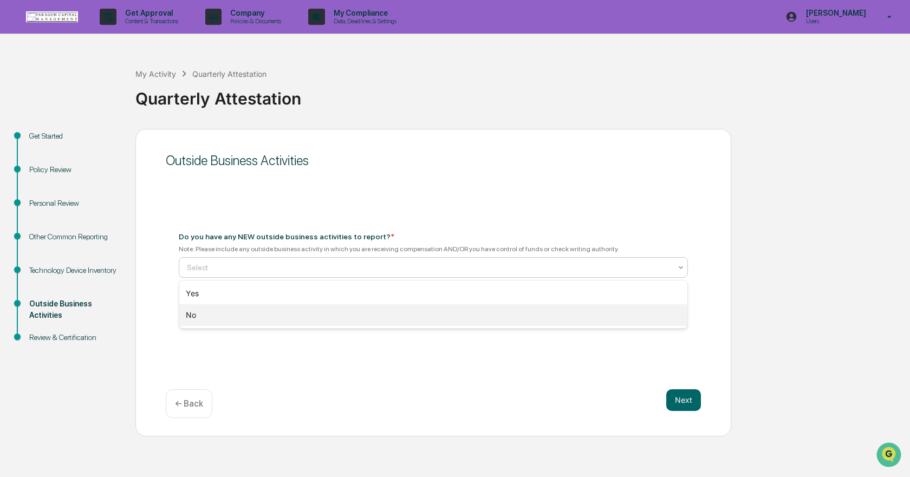
click at [227, 318] on div "No" at bounding box center [433, 315] width 508 height 22
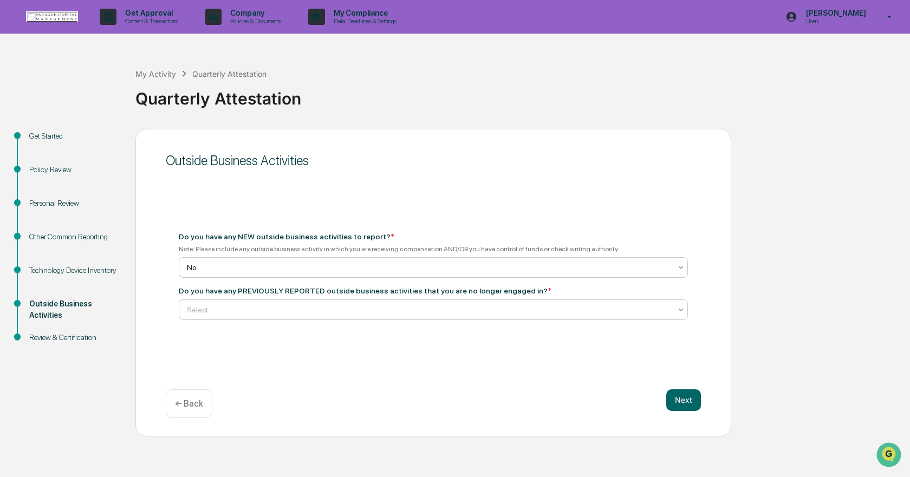
click at [236, 310] on div at bounding box center [429, 309] width 484 height 11
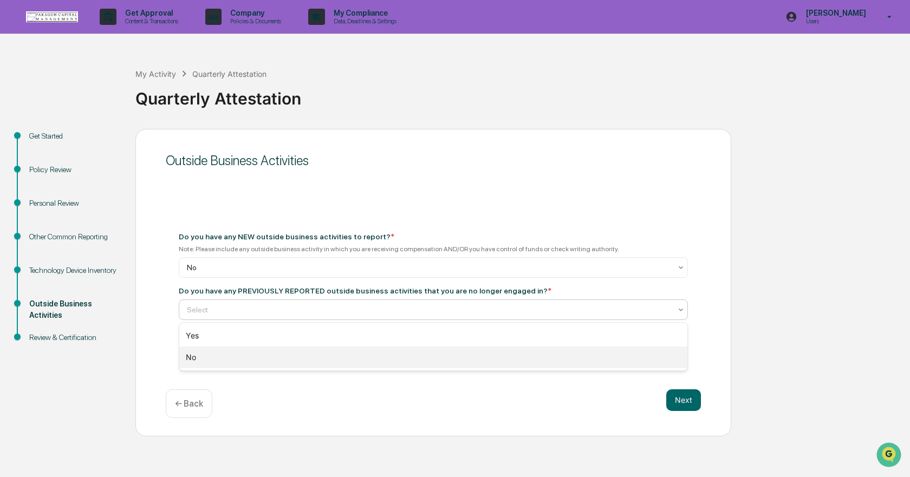
click at [240, 363] on div "No" at bounding box center [433, 358] width 508 height 22
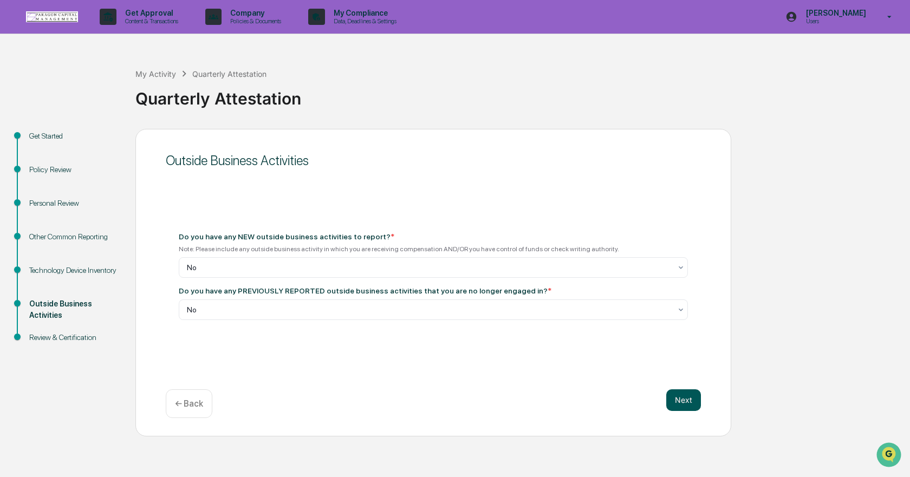
click at [689, 403] on button "Next" at bounding box center [683, 400] width 35 height 22
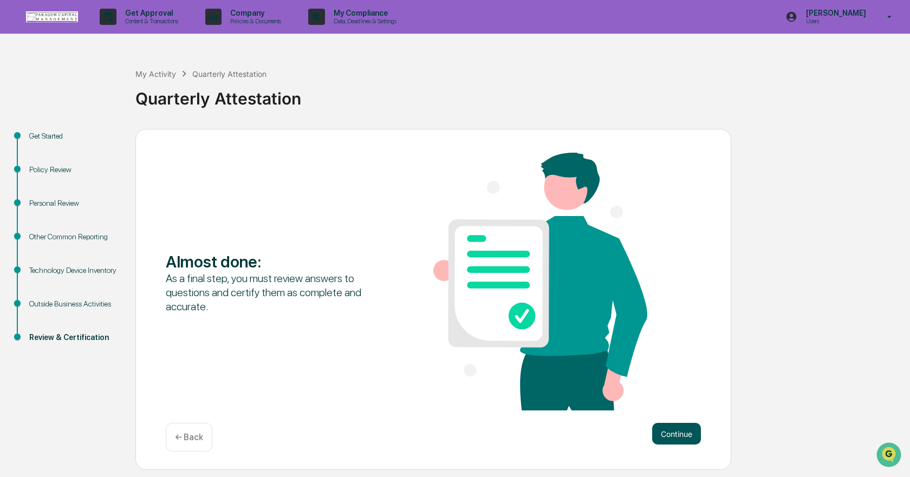
click at [670, 436] on button "Continue" at bounding box center [676, 434] width 49 height 22
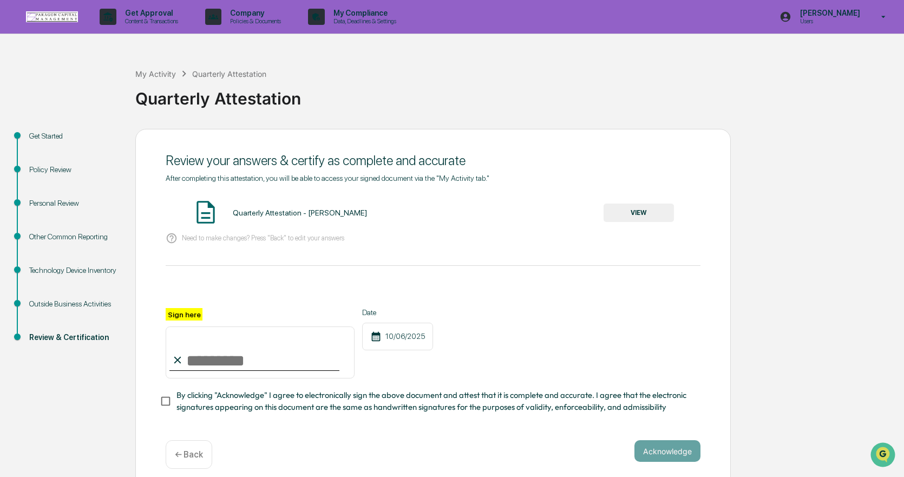
click at [215, 364] on input "Sign here" at bounding box center [260, 353] width 189 height 52
type input "**********"
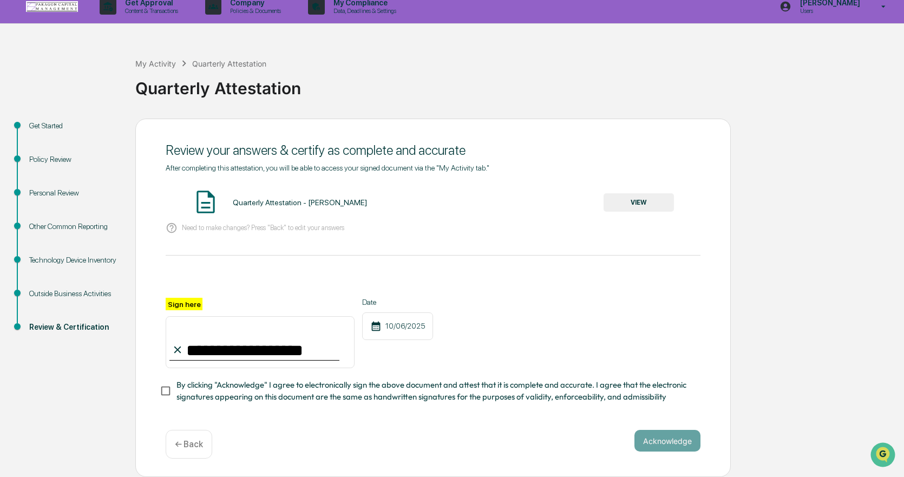
scroll to position [14, 0]
click at [635, 197] on button "VIEW" at bounding box center [639, 202] width 70 height 18
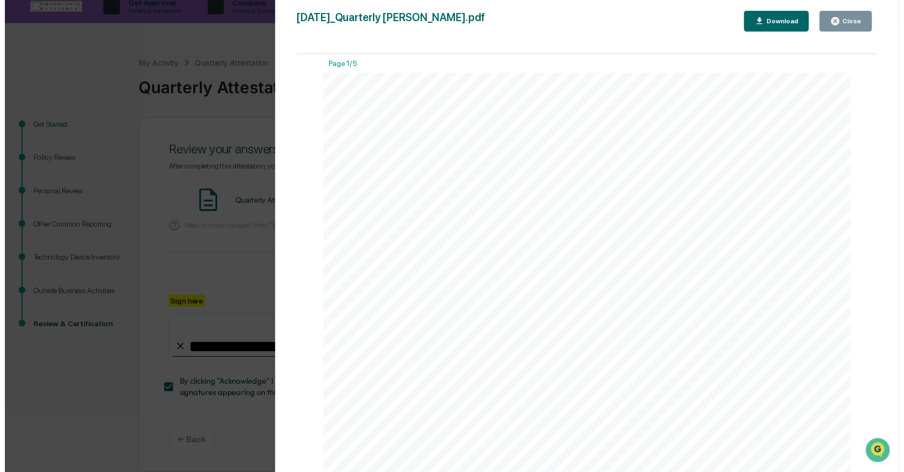
scroll to position [0, 0]
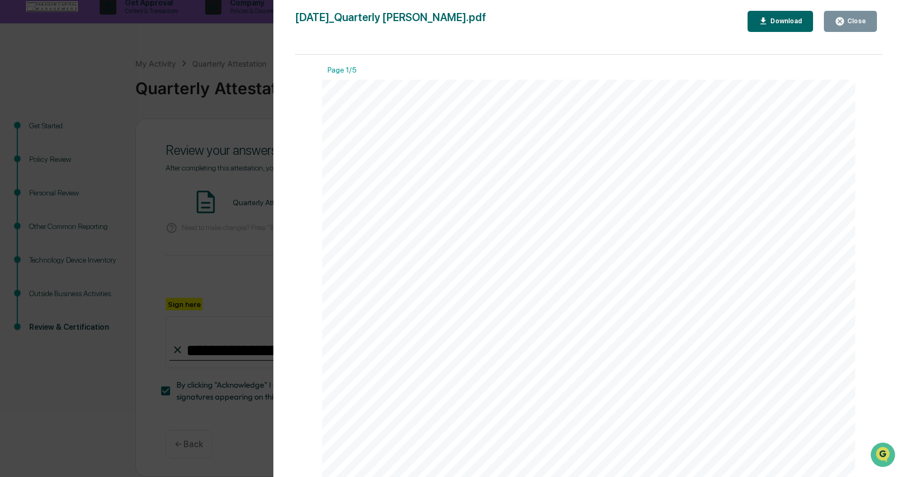
click at [861, 14] on button "Close" at bounding box center [850, 21] width 53 height 21
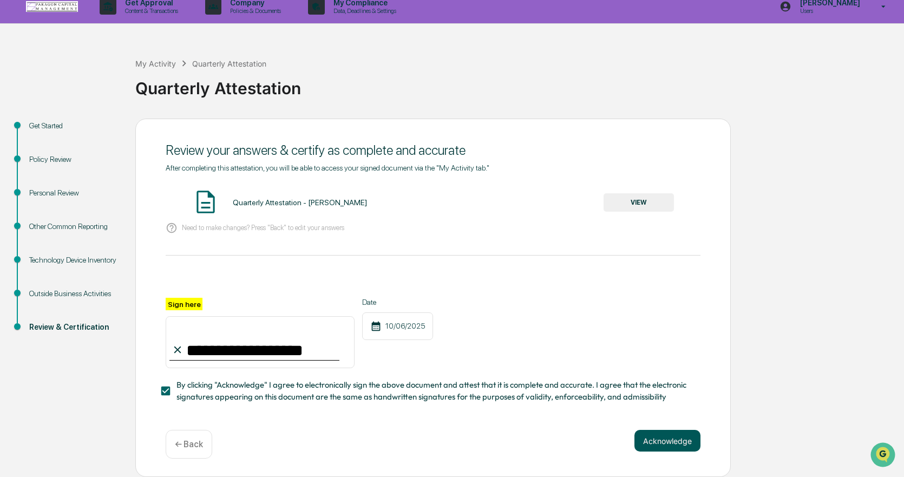
click at [675, 440] on button "Acknowledge" at bounding box center [668, 441] width 66 height 22
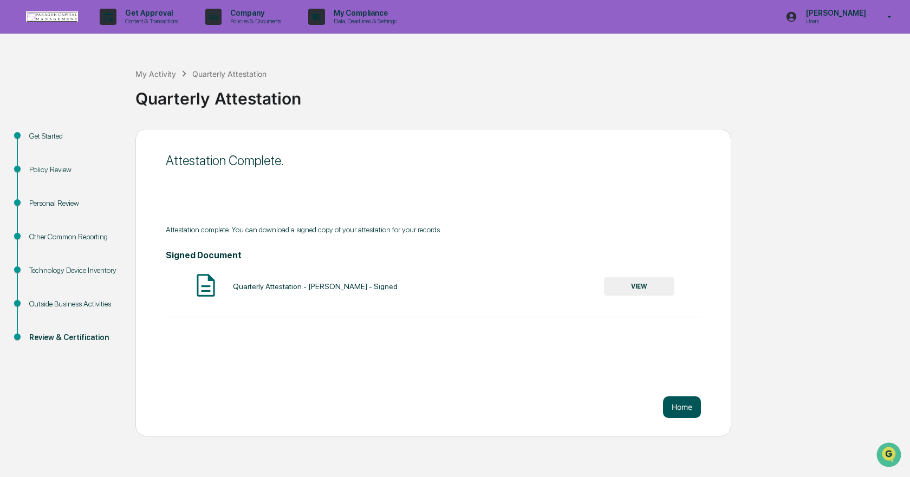
click at [683, 408] on button "Home" at bounding box center [682, 407] width 38 height 22
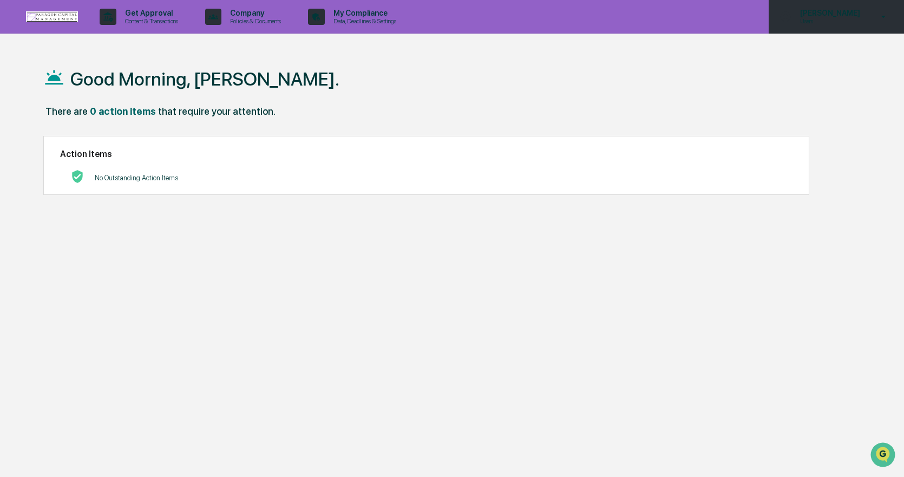
click at [807, 18] on p "Users" at bounding box center [829, 21] width 74 height 8
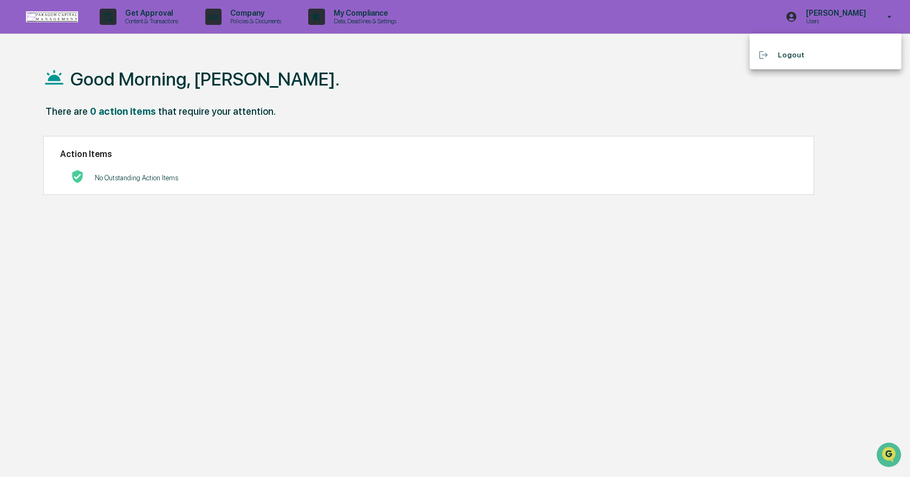
click at [785, 62] on li "Logout" at bounding box center [825, 55] width 152 height 20
